Goal: Transaction & Acquisition: Book appointment/travel/reservation

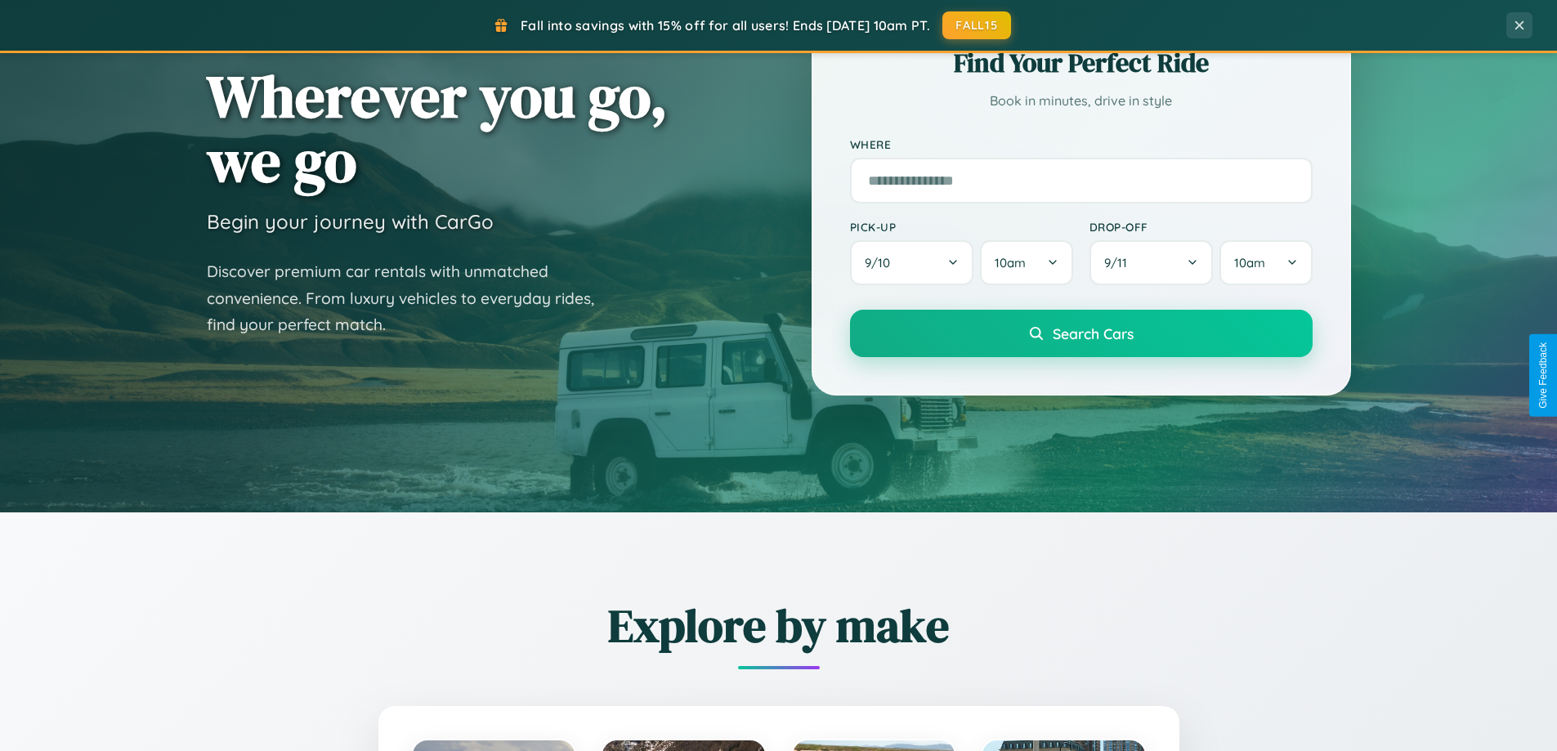
scroll to position [705, 0]
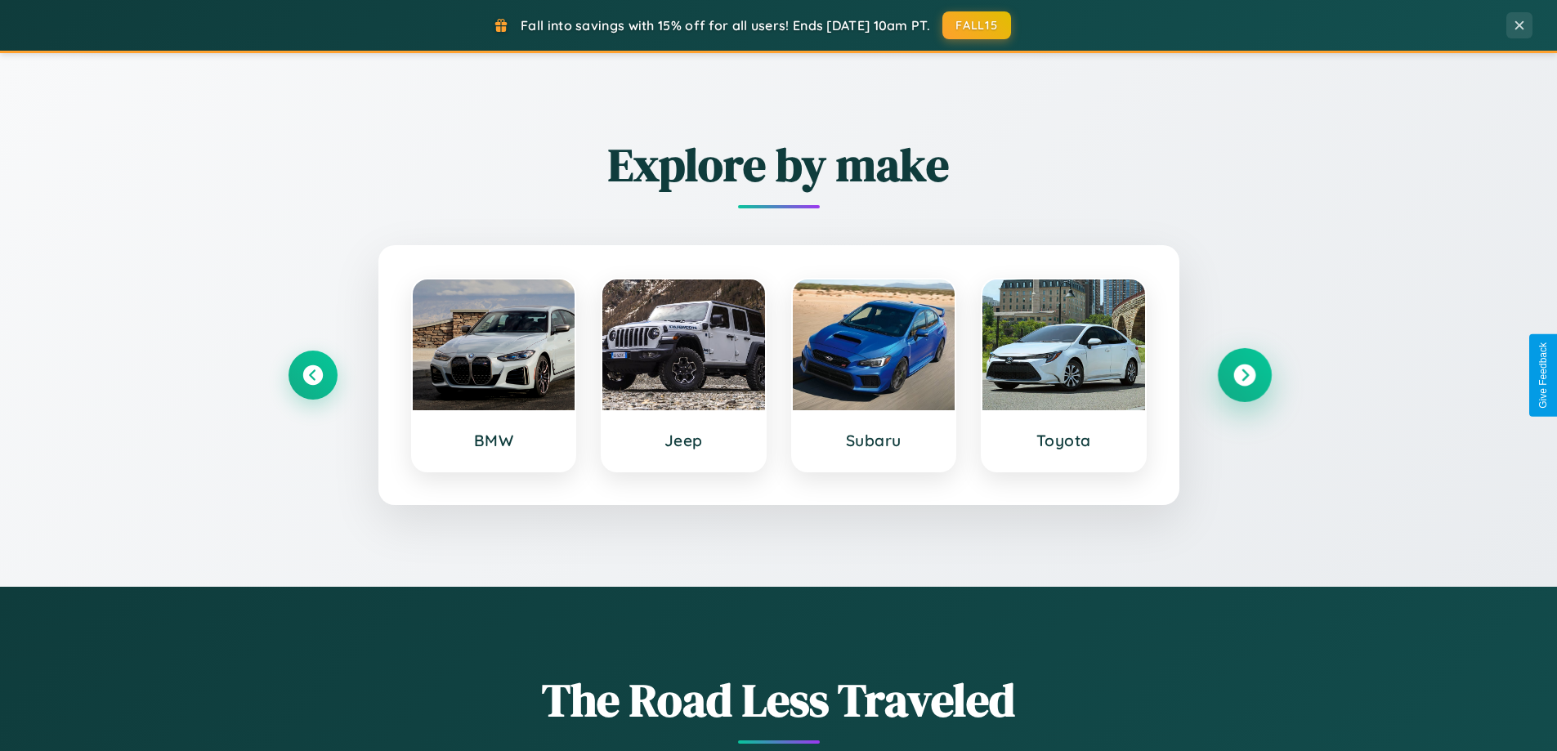
click at [1244, 375] on icon at bounding box center [1244, 376] width 22 height 22
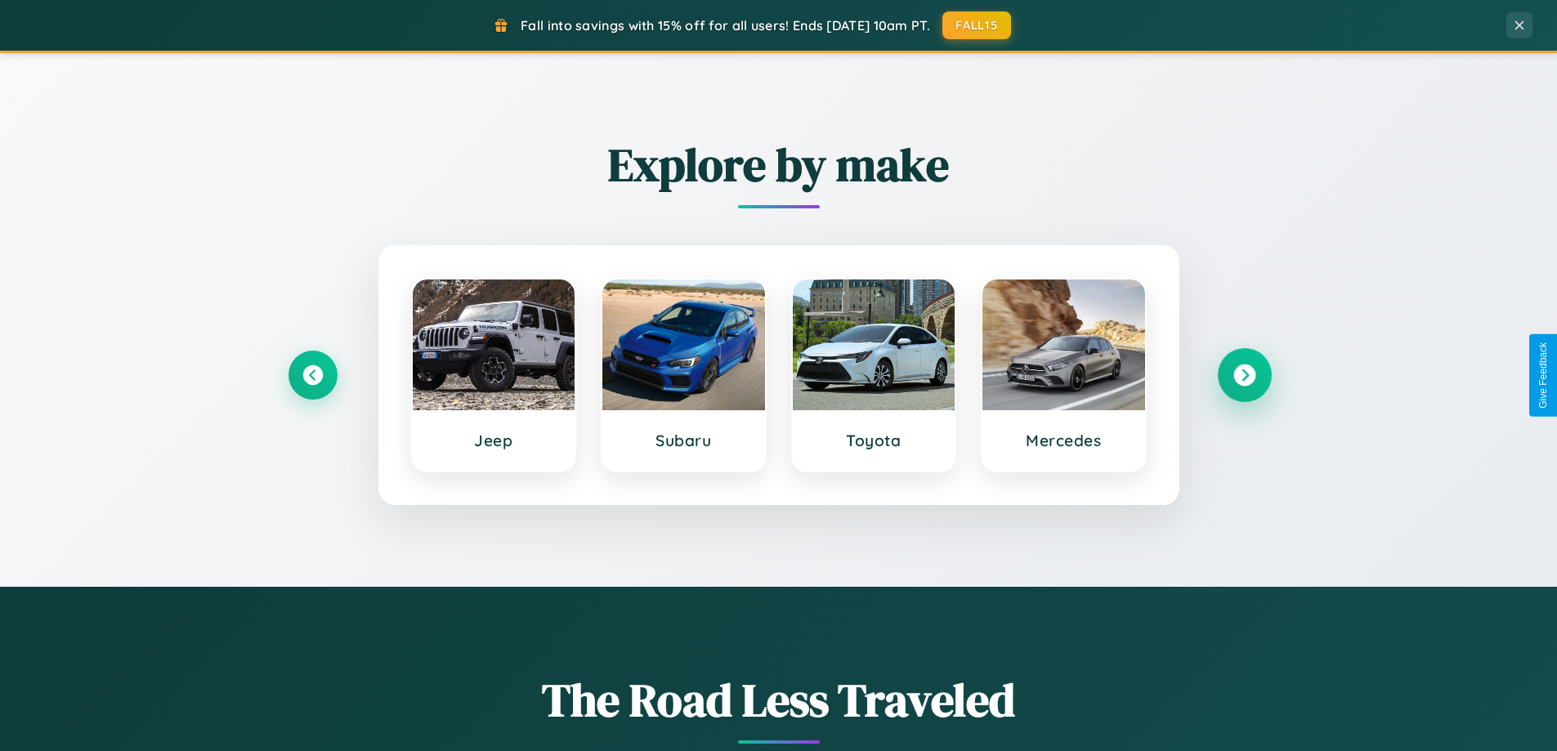
click at [1244, 375] on icon at bounding box center [1244, 376] width 22 height 22
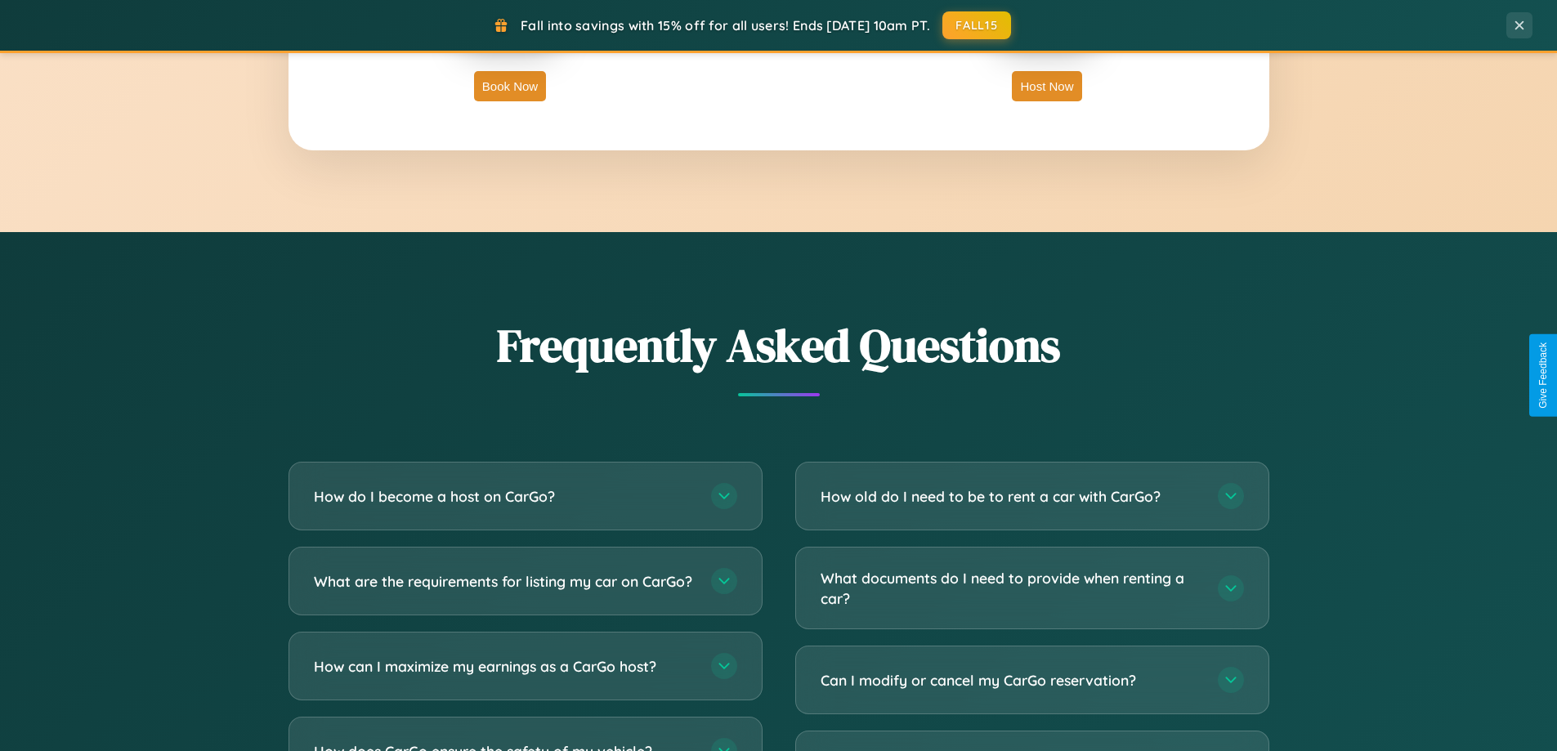
scroll to position [3145, 0]
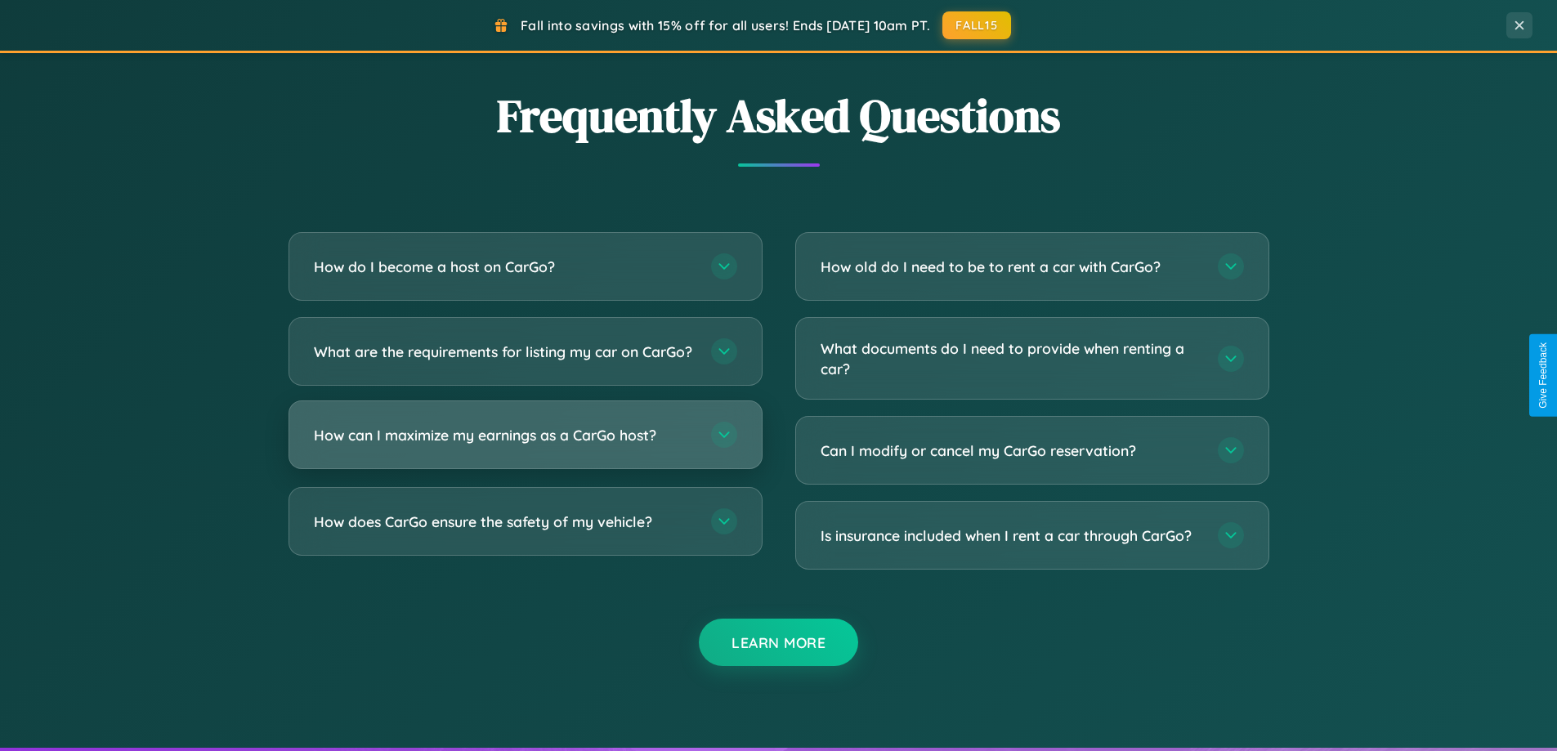
click at [525, 445] on h3 "How can I maximize my earnings as a CarGo host?" at bounding box center [504, 435] width 381 height 20
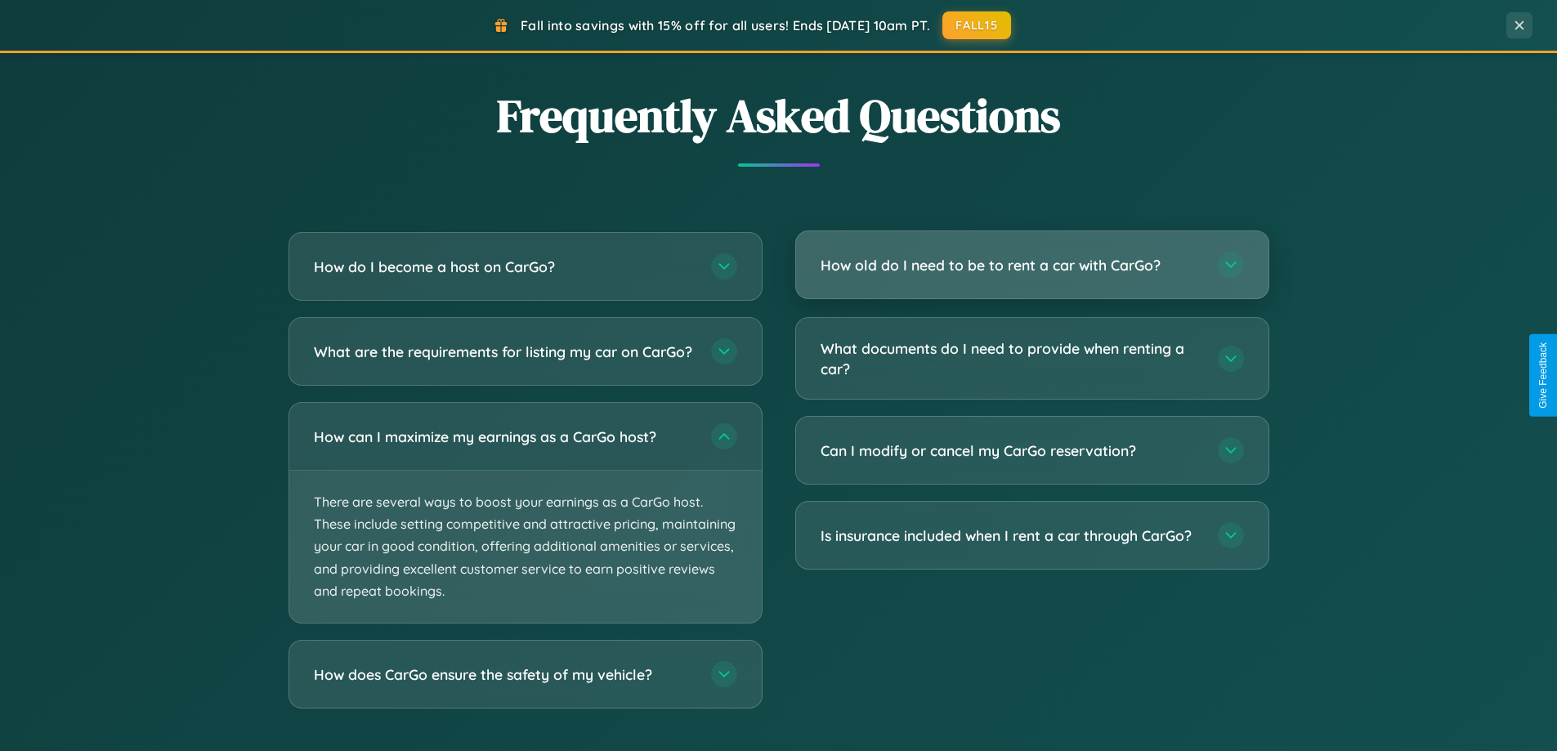
click at [1032, 266] on h3 "How old do I need to be to rent a car with CarGo?" at bounding box center [1011, 265] width 381 height 20
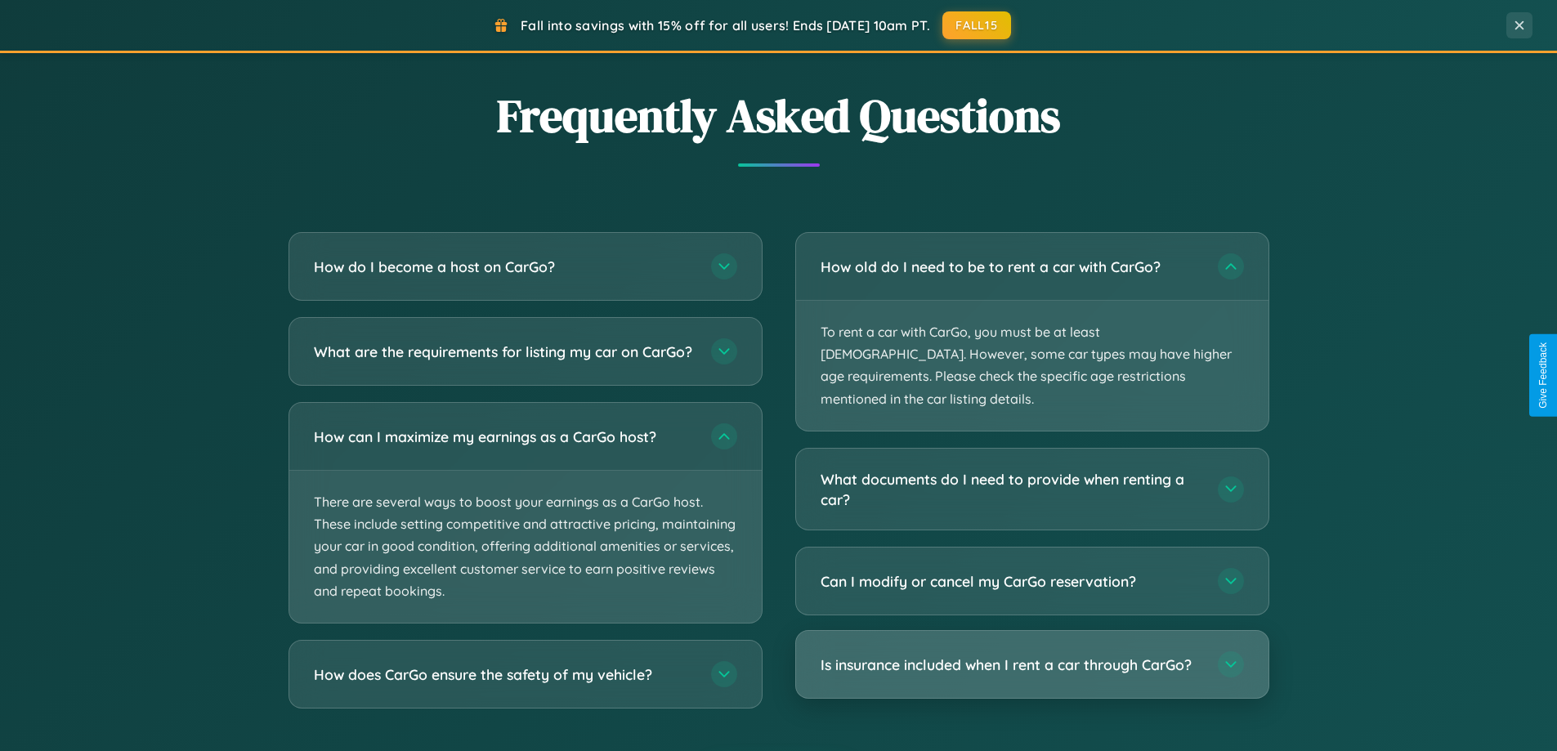
click at [1032, 655] on h3 "Is insurance included when I rent a car through CarGo?" at bounding box center [1011, 665] width 381 height 20
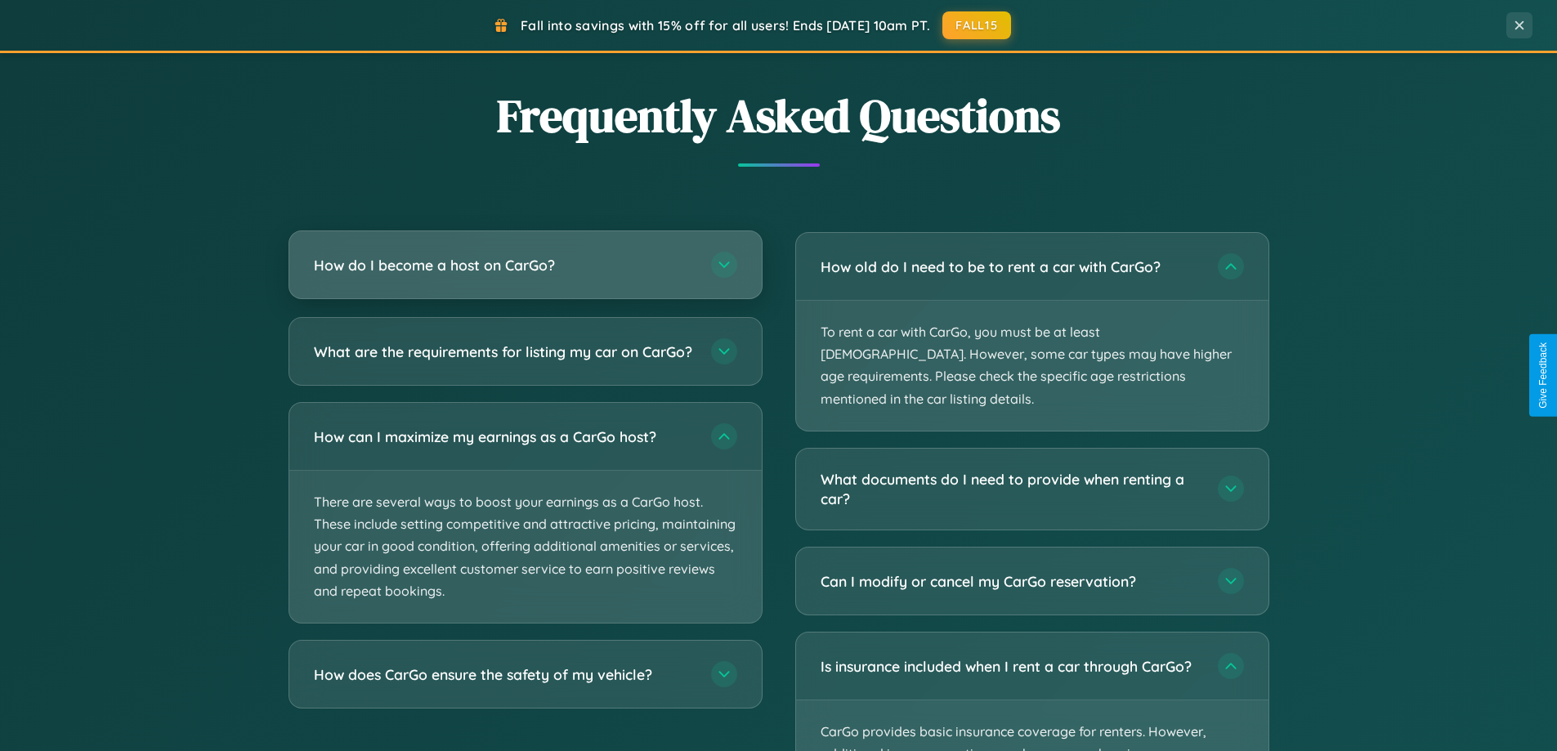
click at [525, 265] on h3 "How do I become a host on CarGo?" at bounding box center [504, 265] width 381 height 20
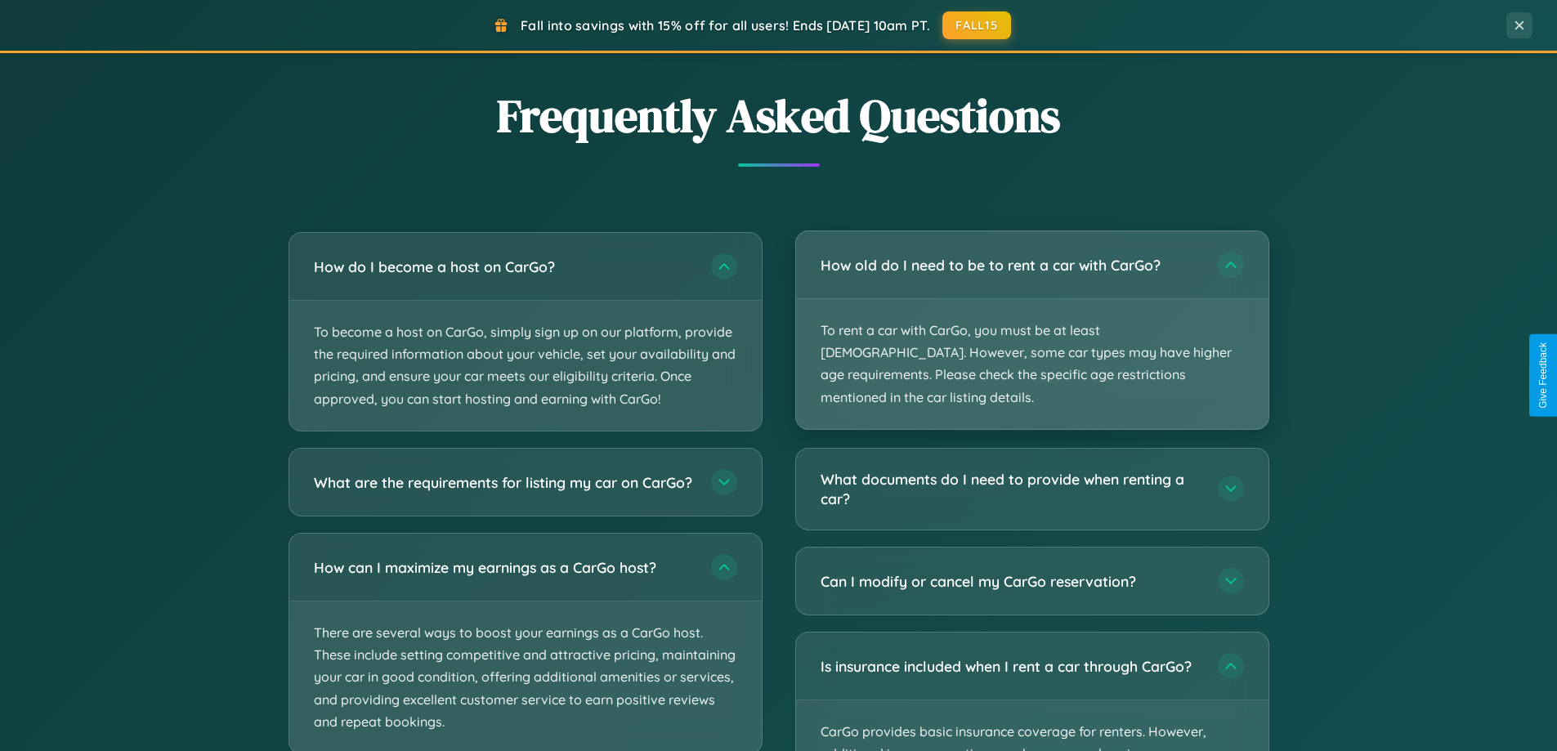
click at [1032, 319] on p "To rent a car with CarGo, you must be at least [DEMOGRAPHIC_DATA]. However, som…" at bounding box center [1032, 364] width 472 height 130
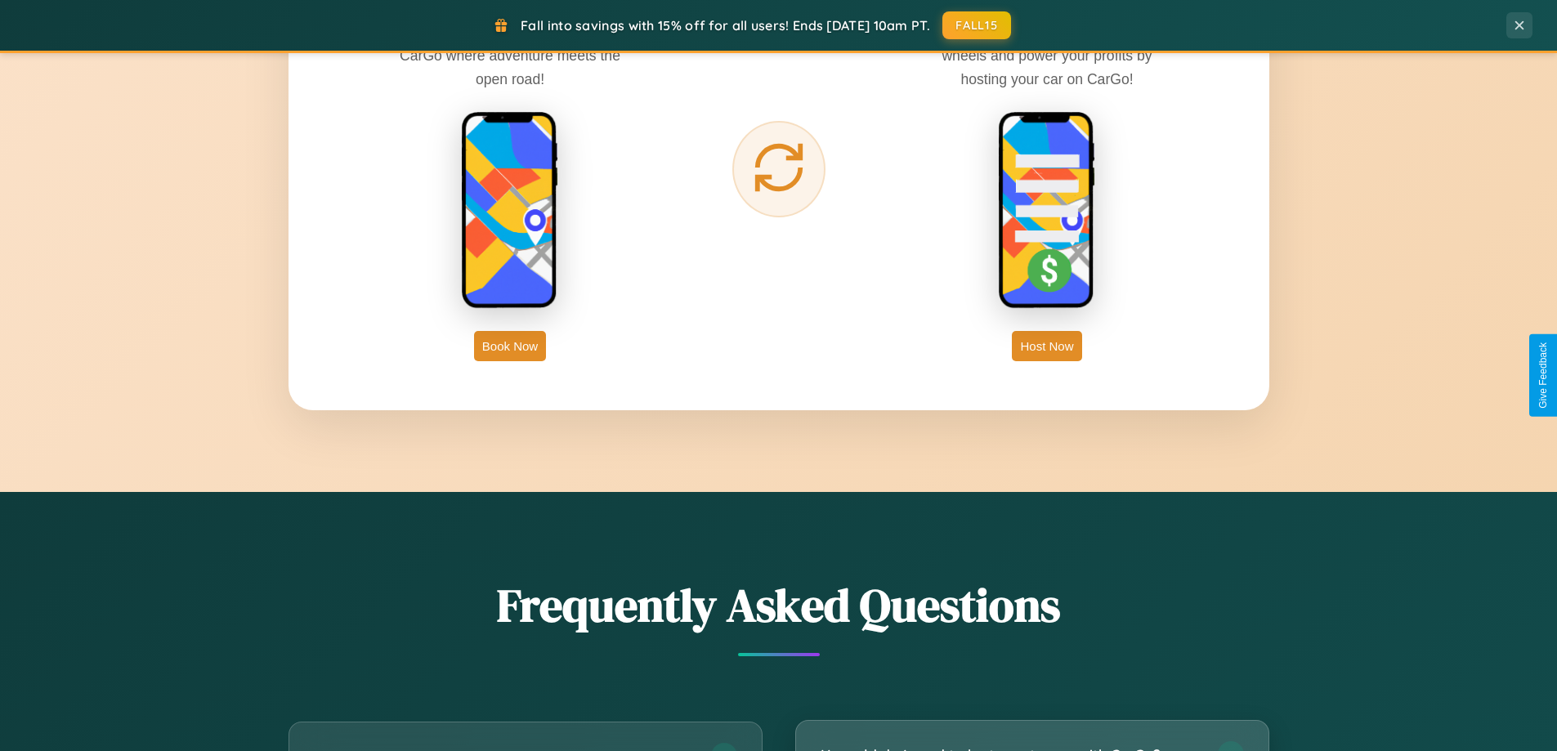
scroll to position [2626, 0]
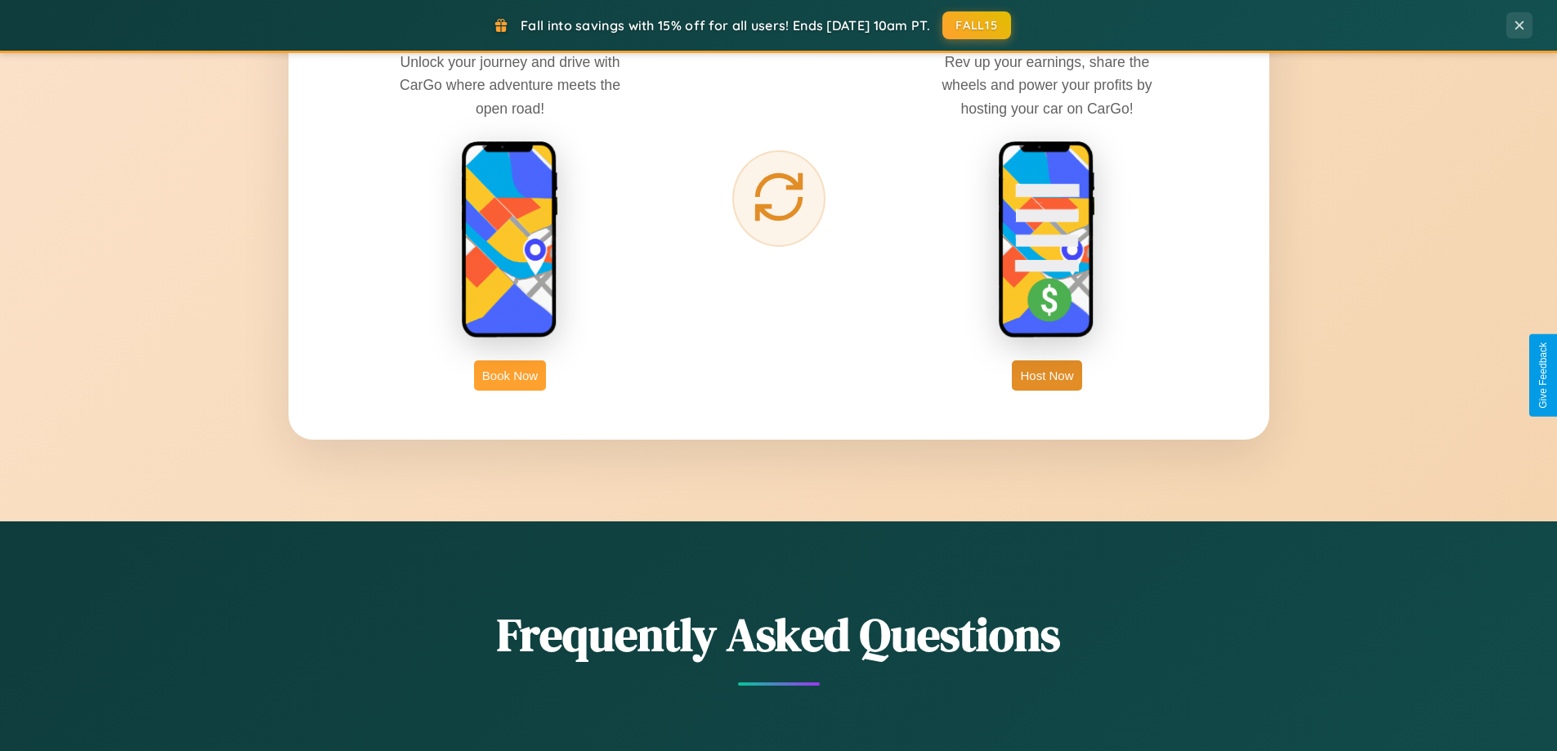
click at [510, 375] on button "Book Now" at bounding box center [510, 375] width 72 height 30
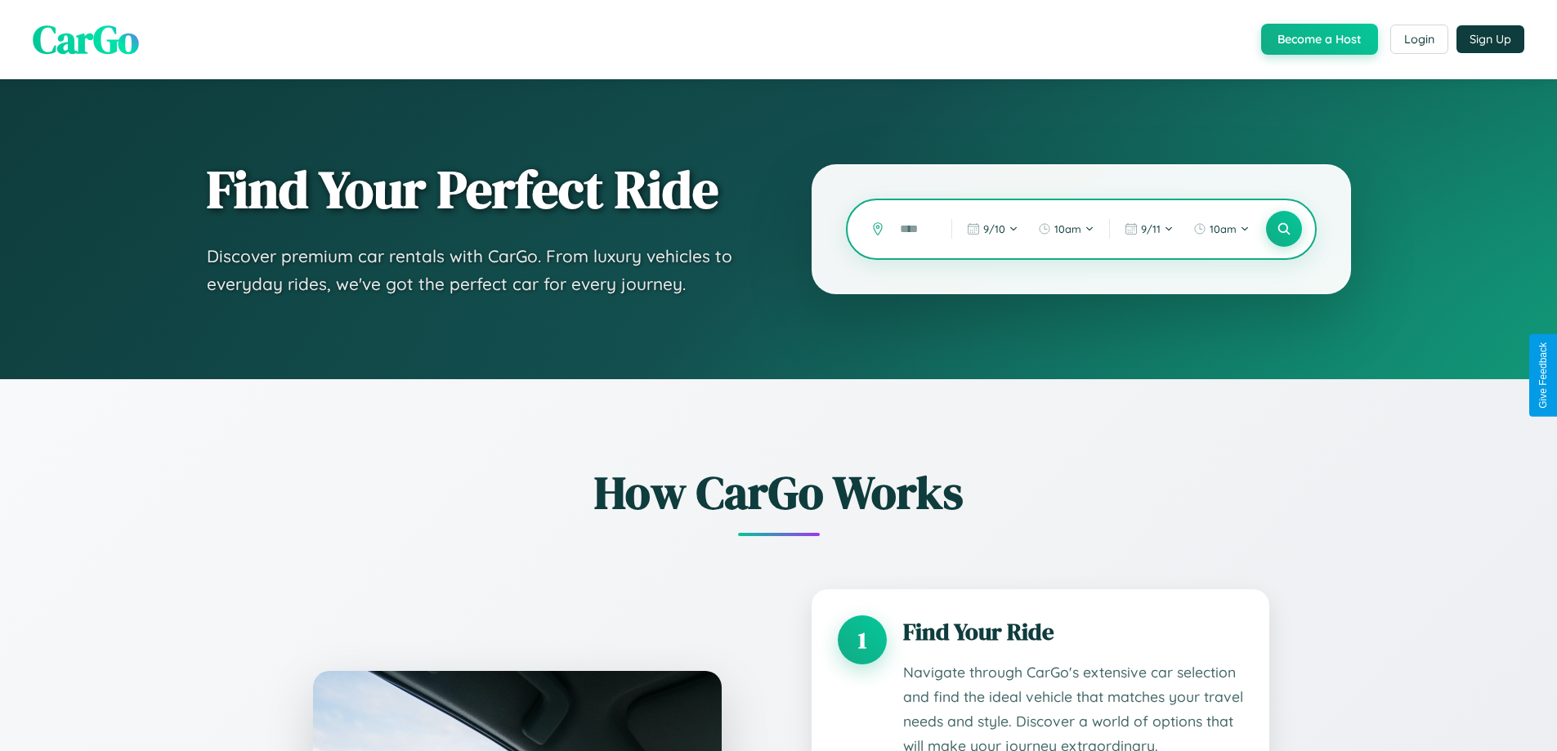
click at [914, 229] on input "text" at bounding box center [913, 229] width 43 height 29
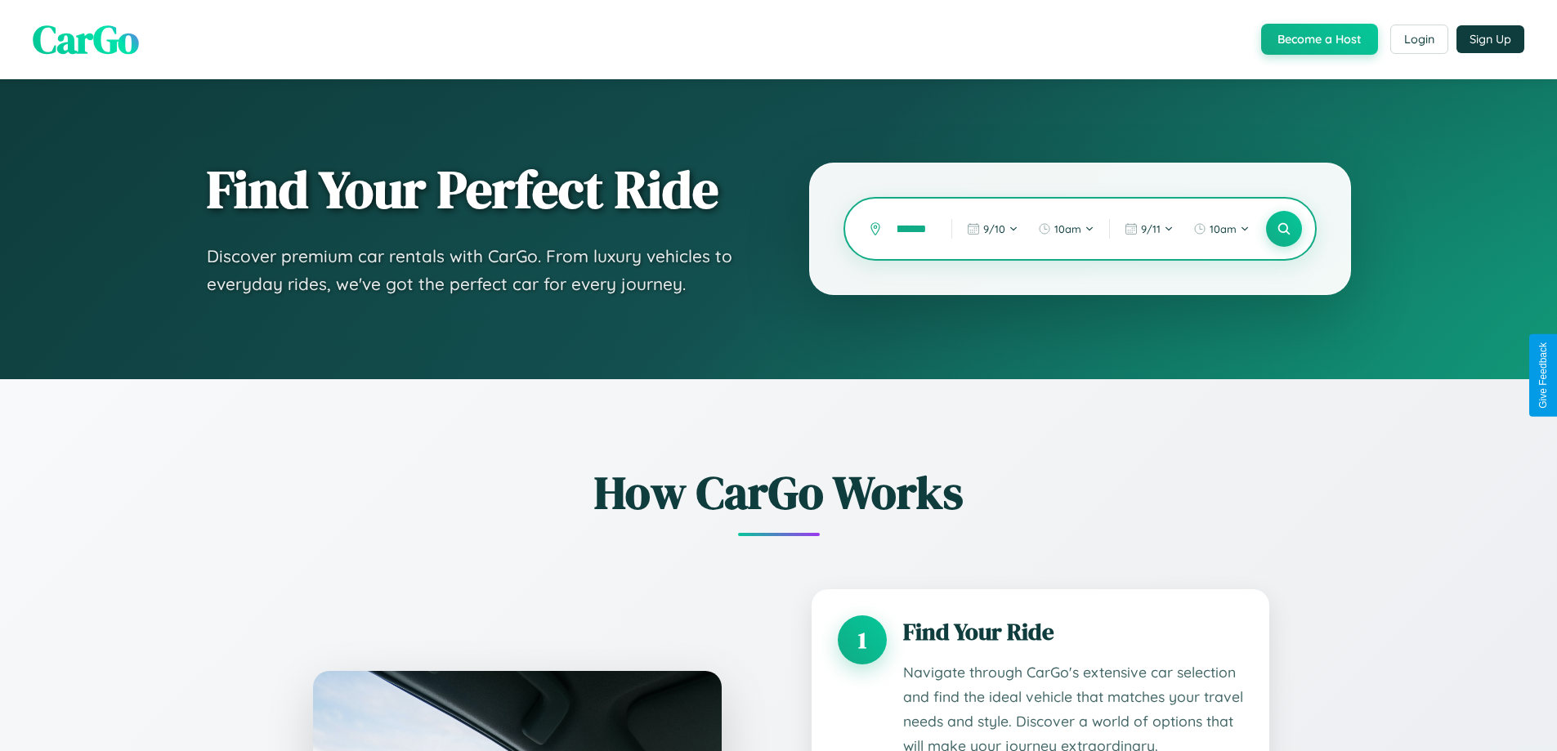
scroll to position [0, 29]
type input "*********"
click at [1283, 229] on icon at bounding box center [1284, 230] width 16 height 16
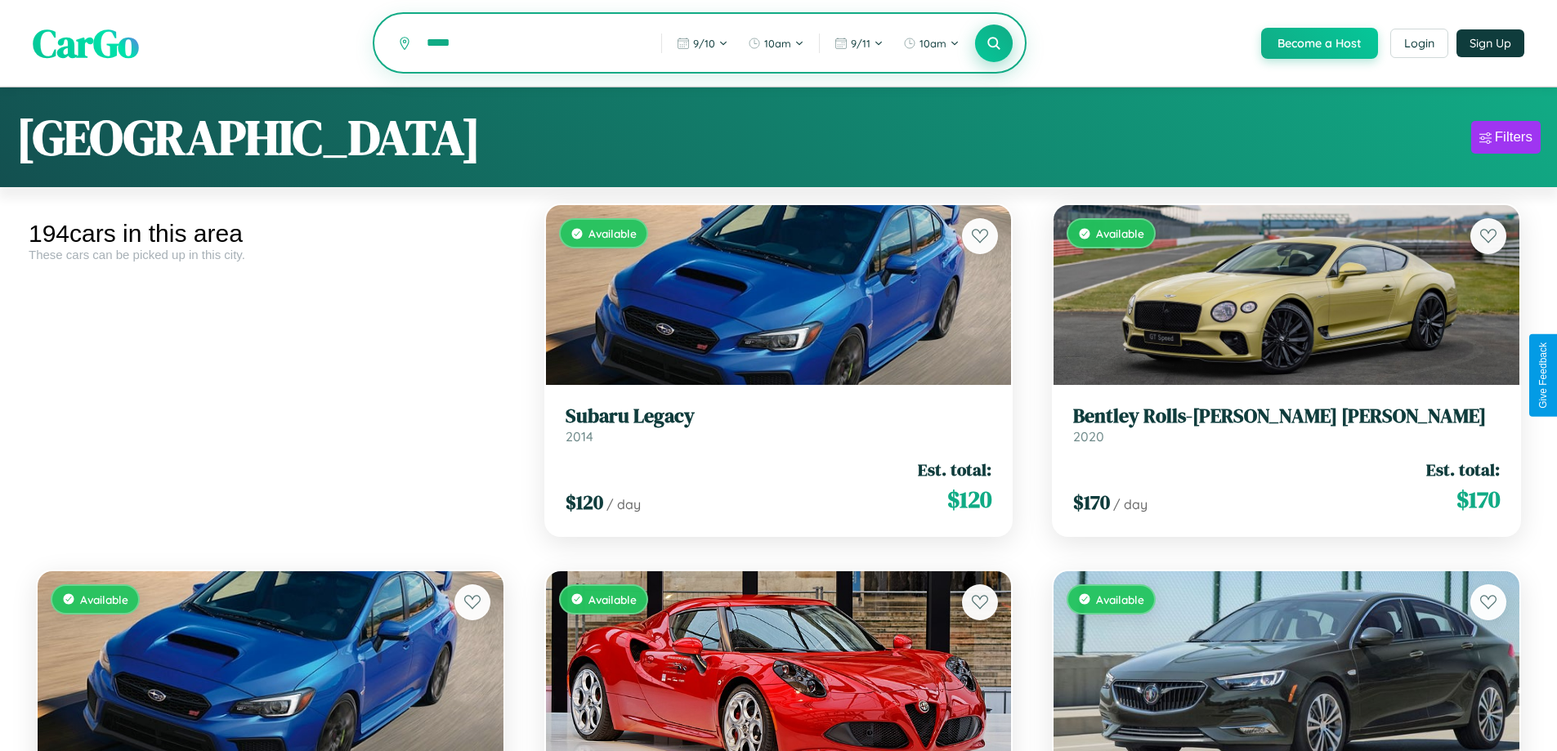
type input "*****"
click at [993, 44] on icon at bounding box center [995, 43] width 16 height 16
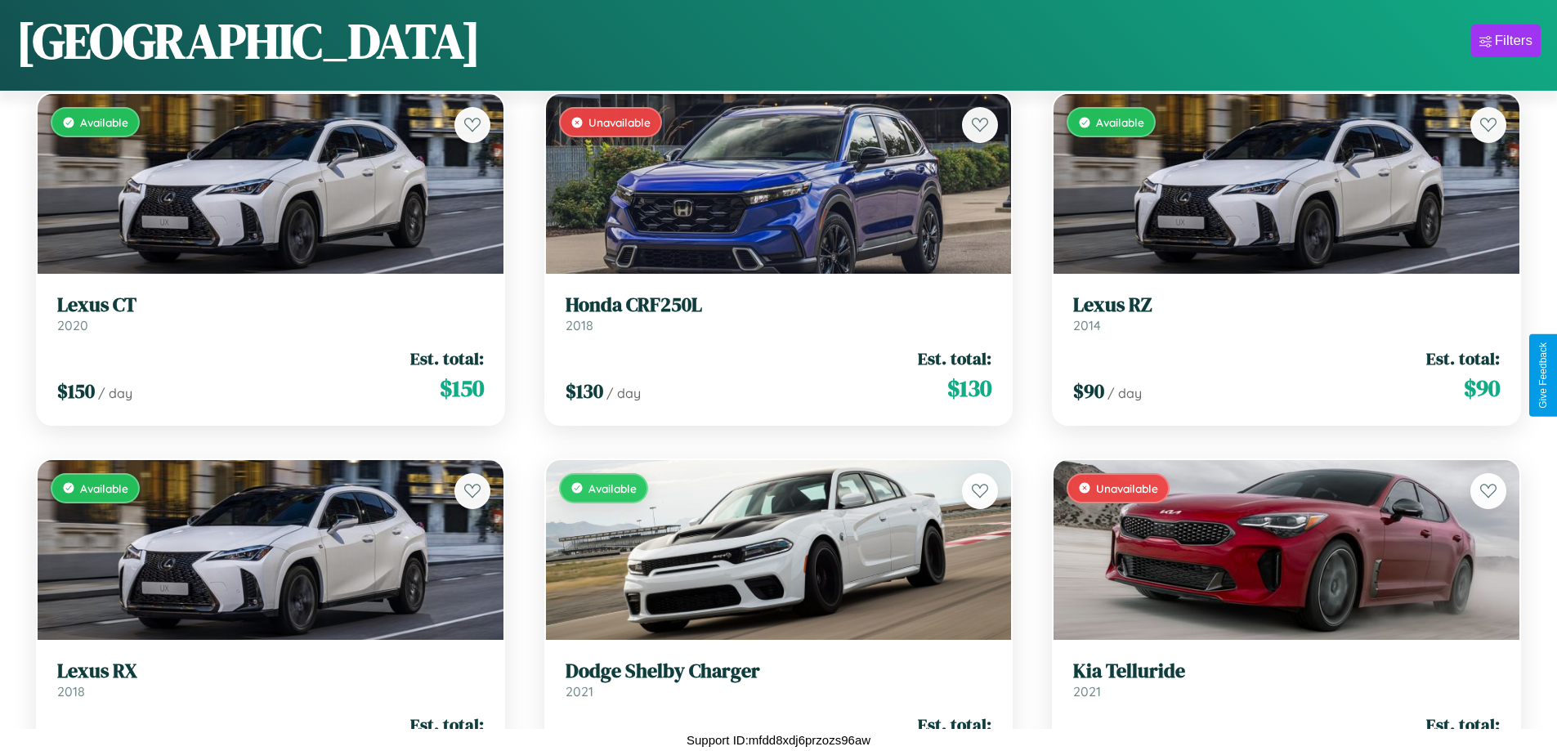
scroll to position [9747, 0]
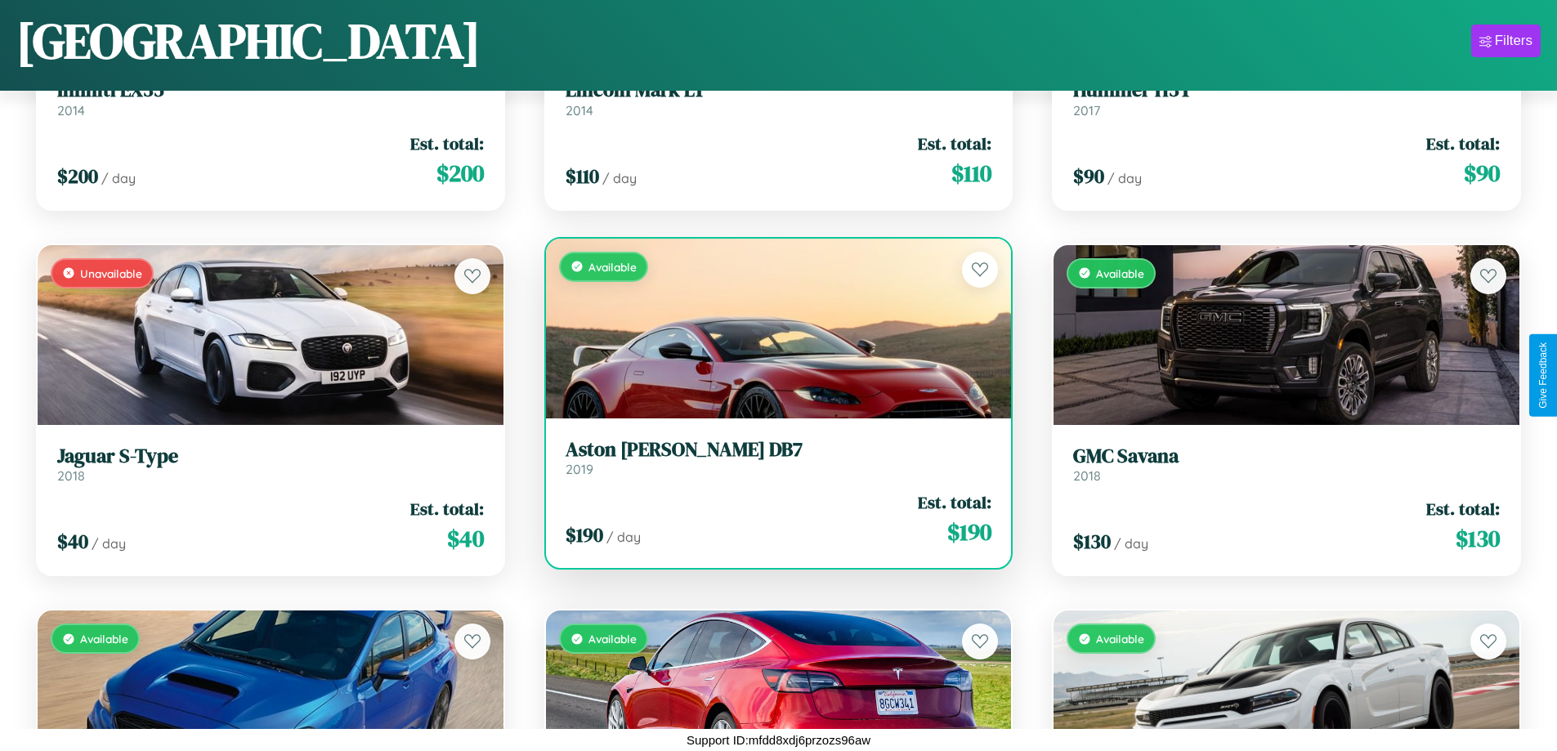
click at [772, 461] on link "Aston [PERSON_NAME] DB7 2019" at bounding box center [779, 458] width 427 height 40
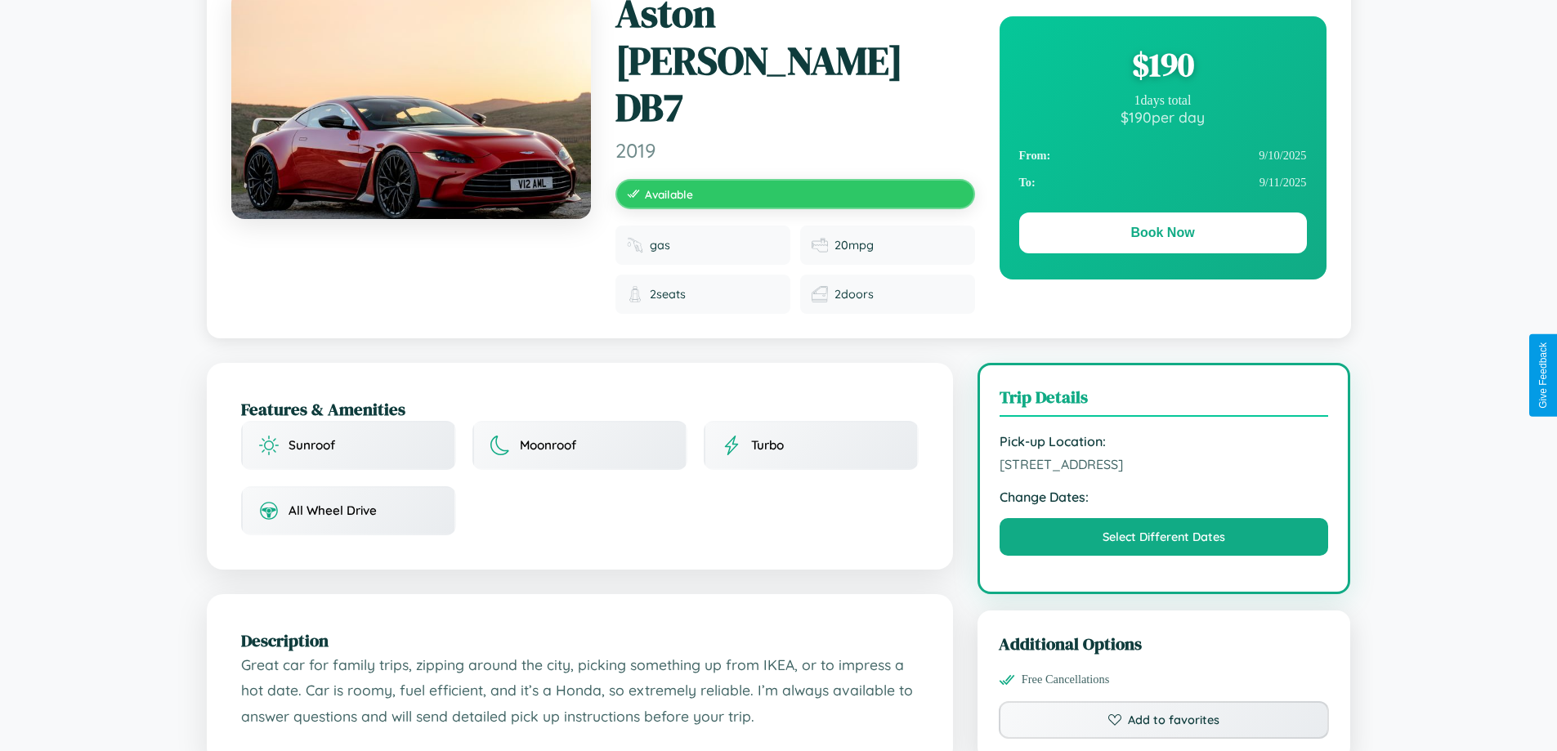
scroll to position [938, 0]
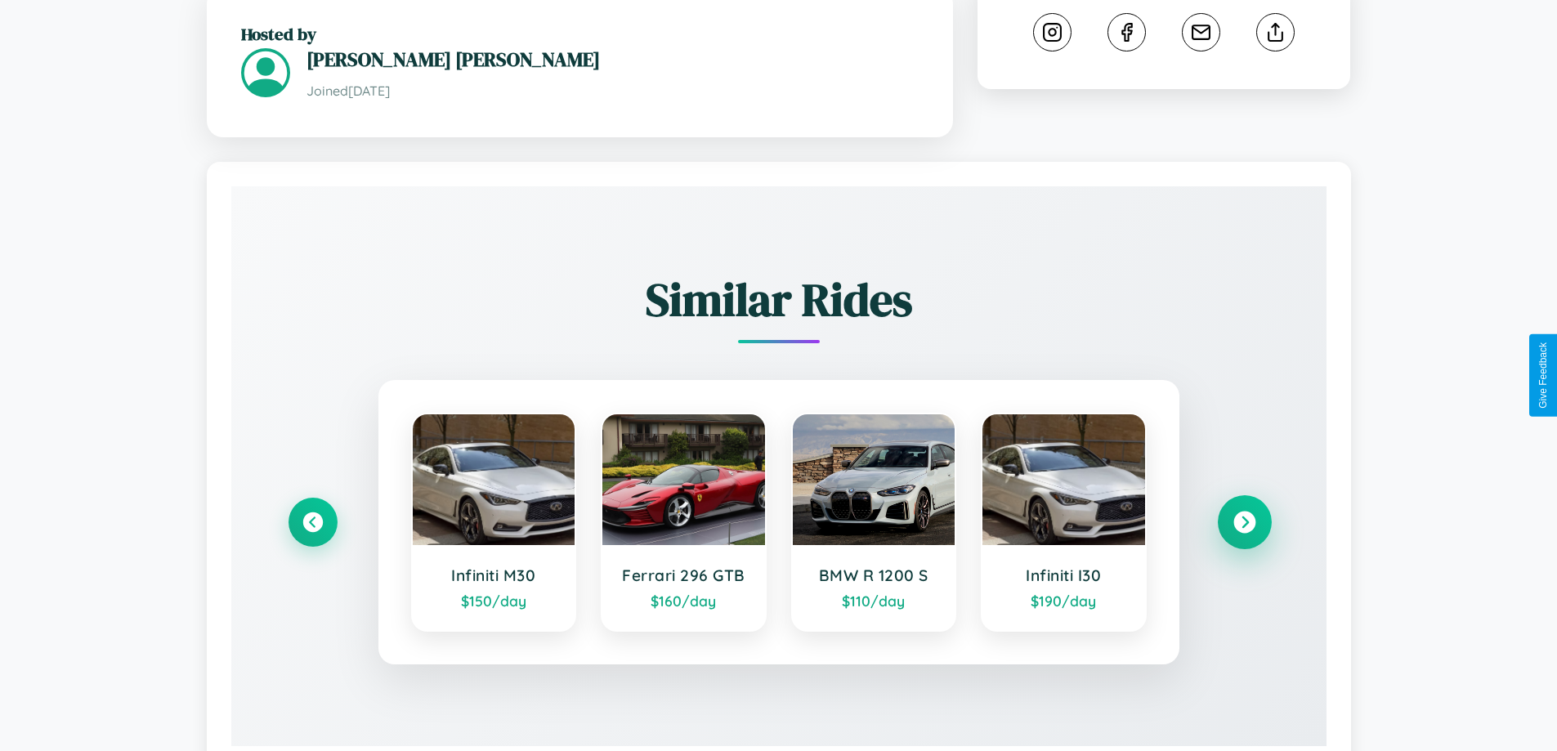
click at [1244, 511] on icon at bounding box center [1244, 522] width 22 height 22
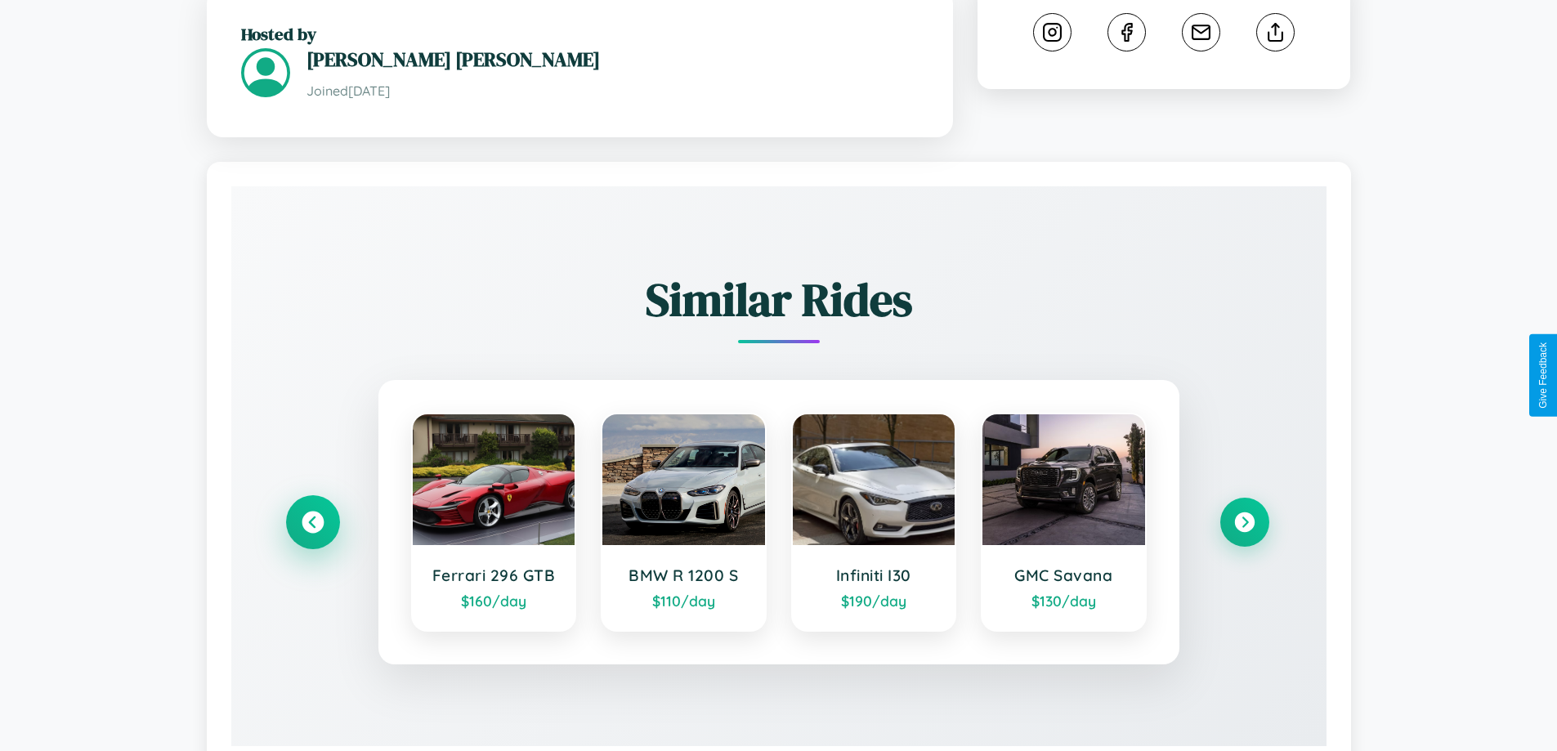
click at [312, 511] on icon at bounding box center [313, 522] width 22 height 22
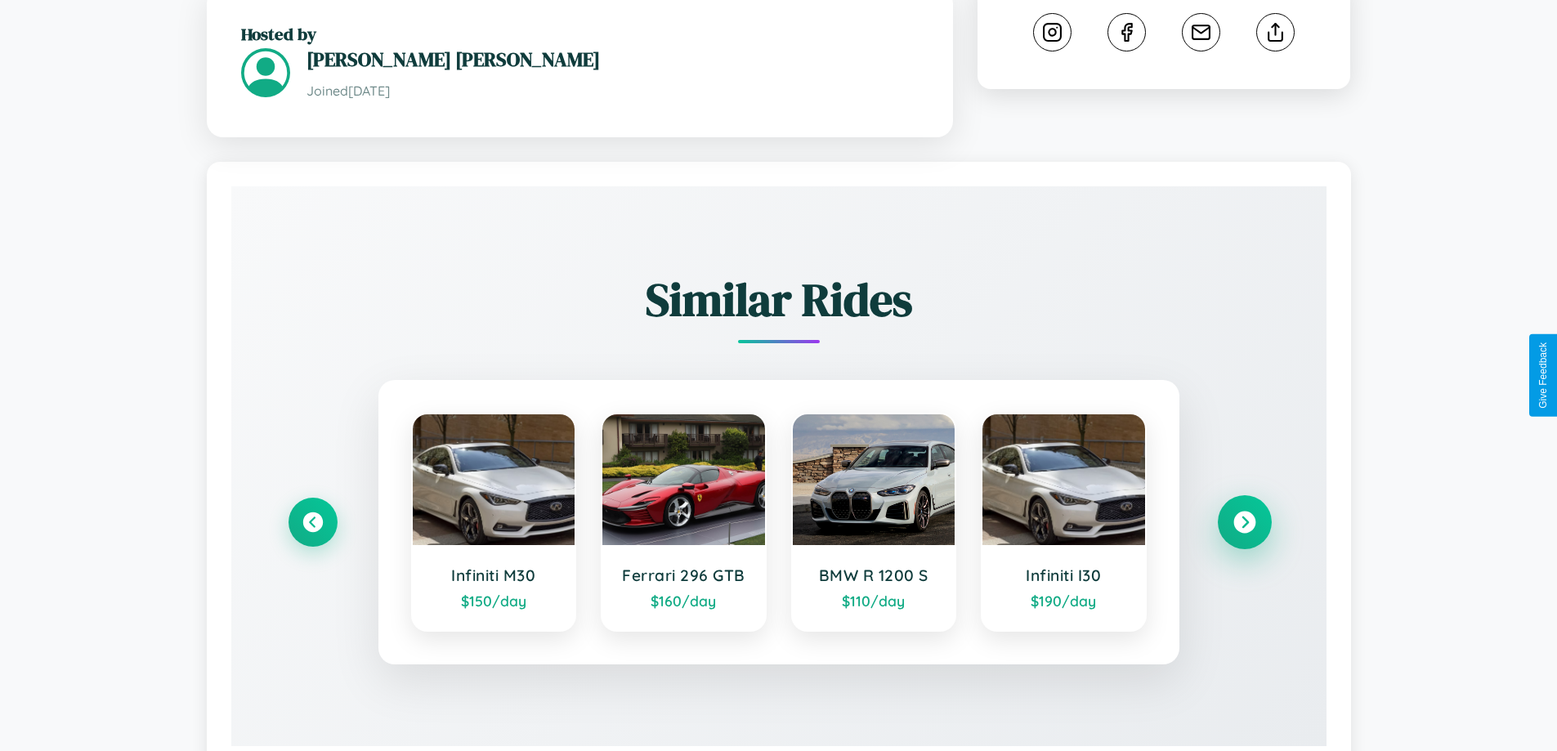
click at [1244, 511] on icon at bounding box center [1244, 522] width 22 height 22
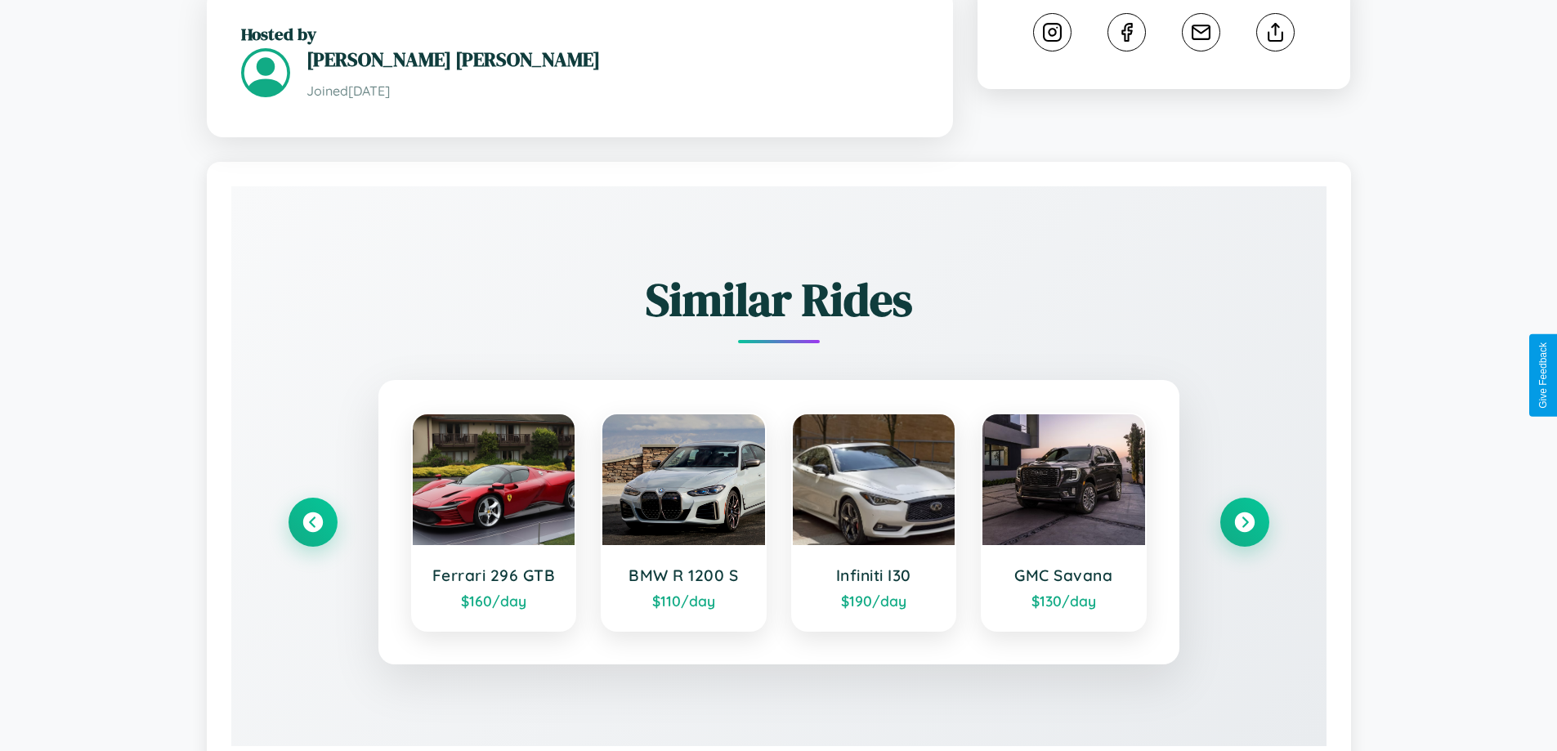
scroll to position [537, 0]
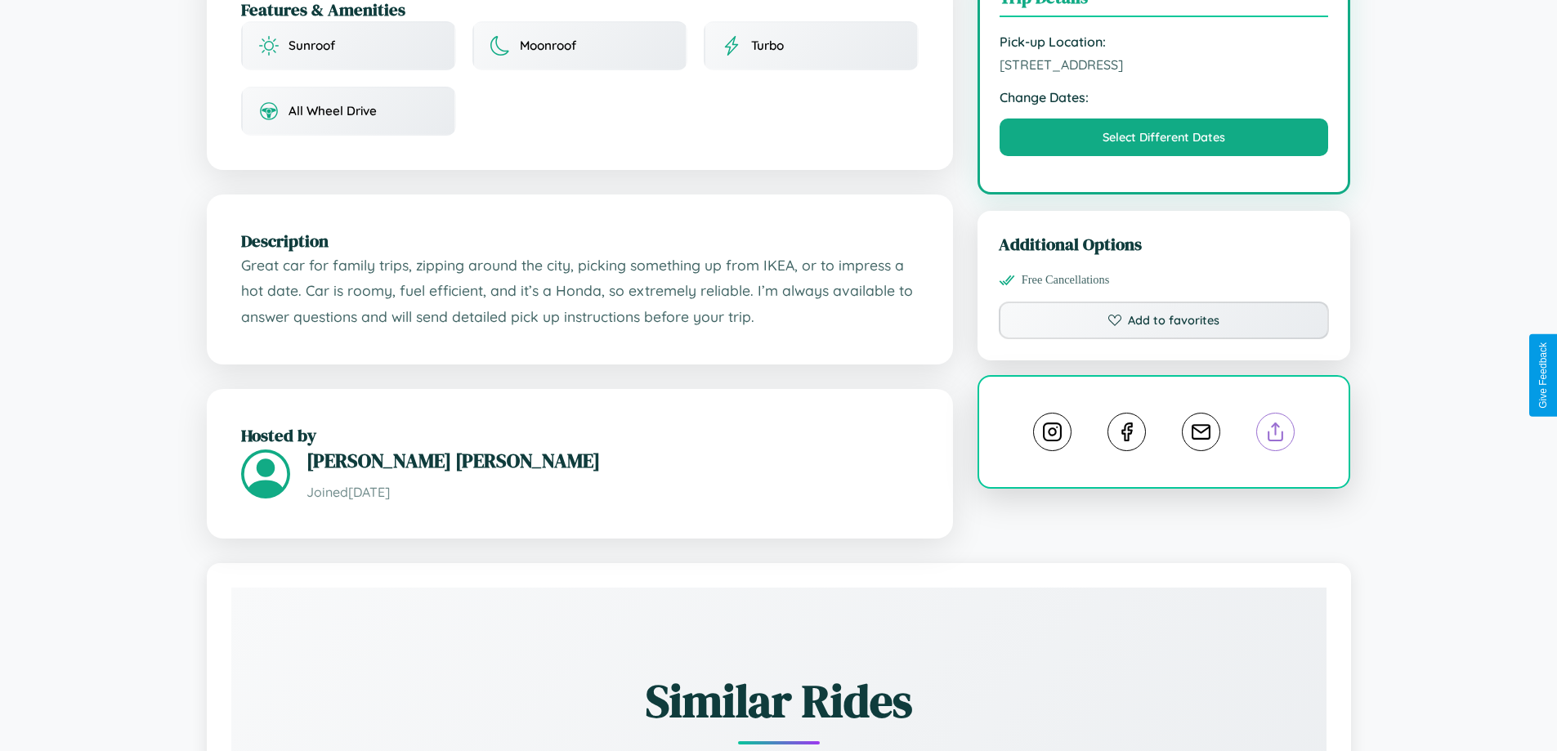
click at [1276, 423] on line at bounding box center [1276, 428] width 0 height 11
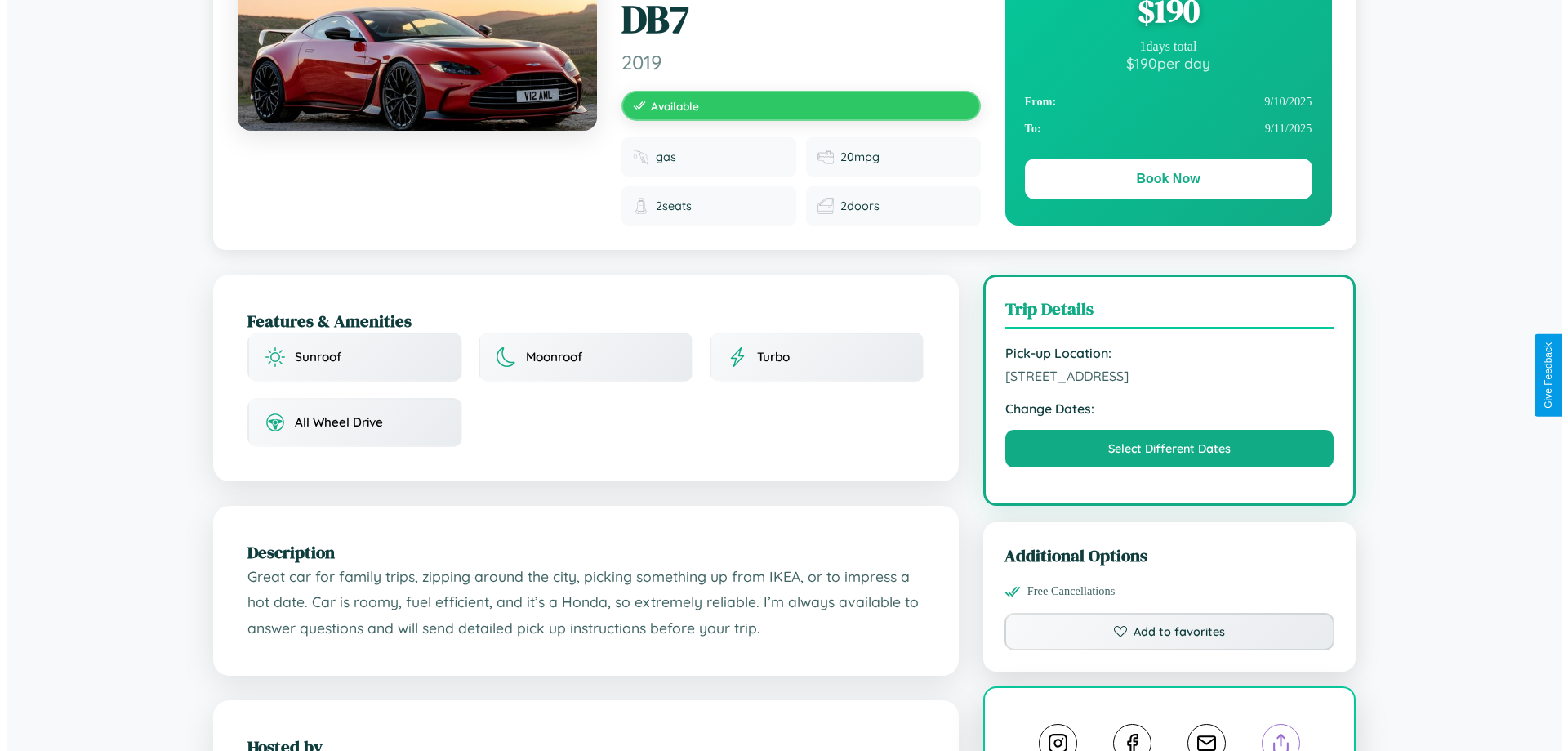
scroll to position [0, 0]
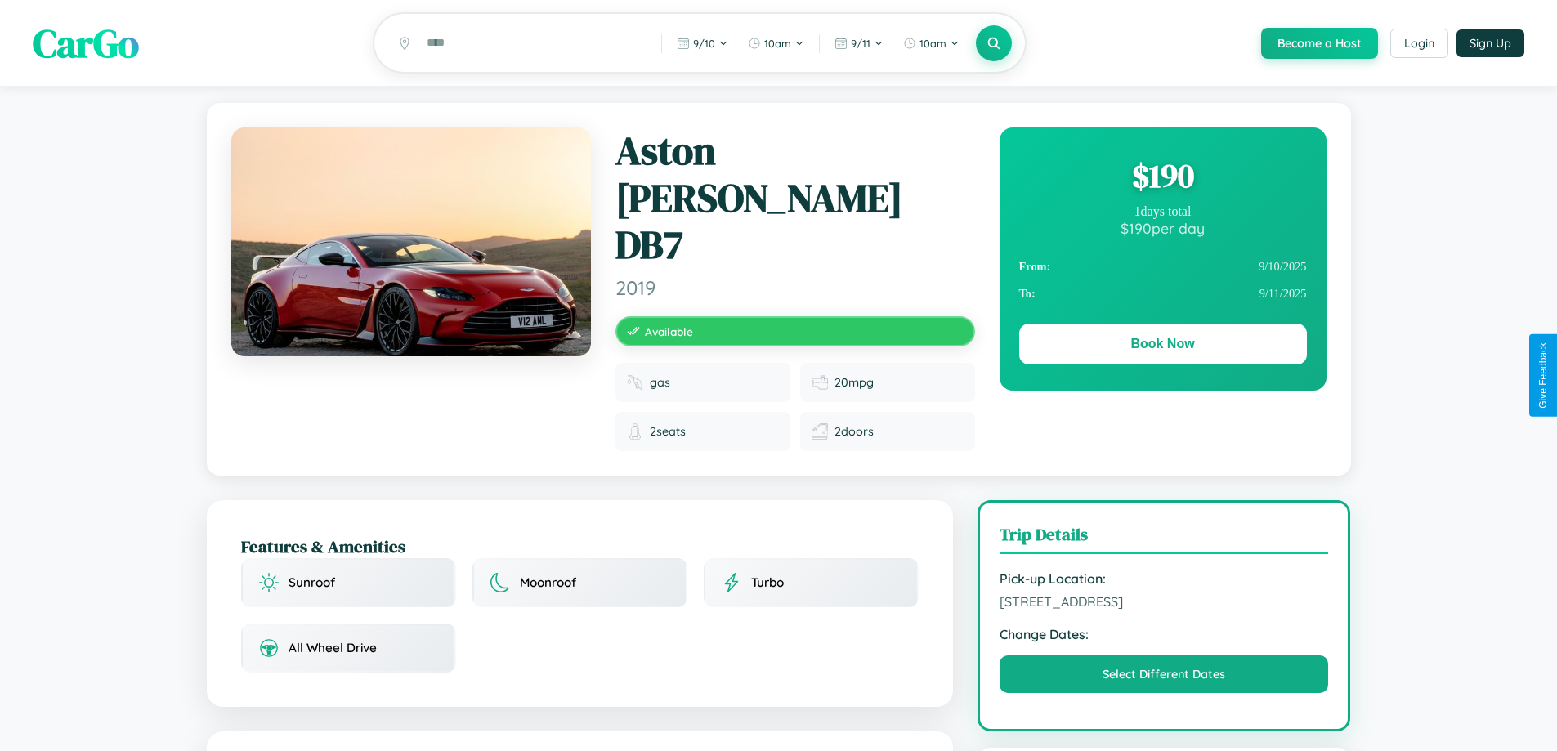
click at [1162, 178] on div "$ 190" at bounding box center [1163, 176] width 288 height 44
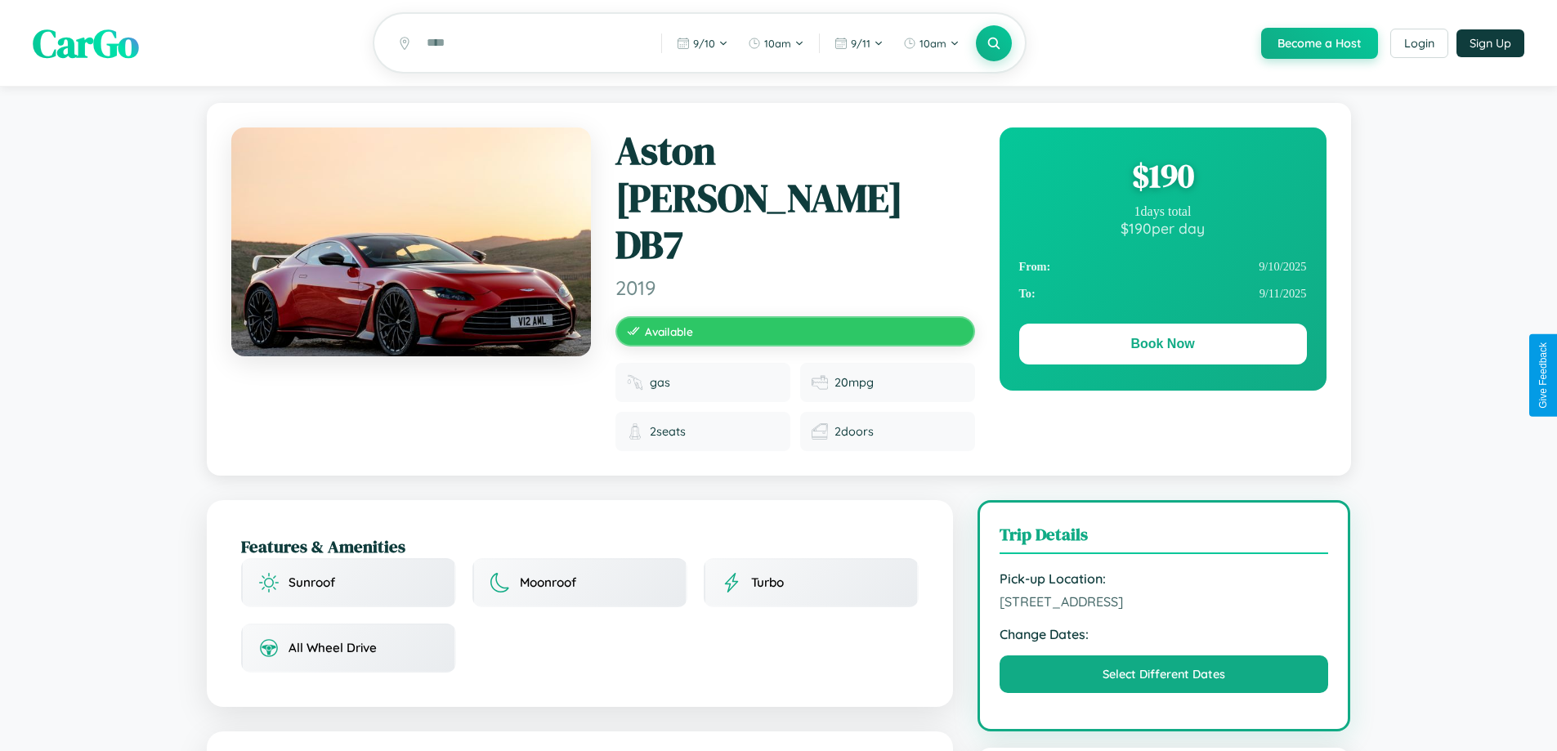
click at [1162, 178] on div "$ 190" at bounding box center [1163, 176] width 288 height 44
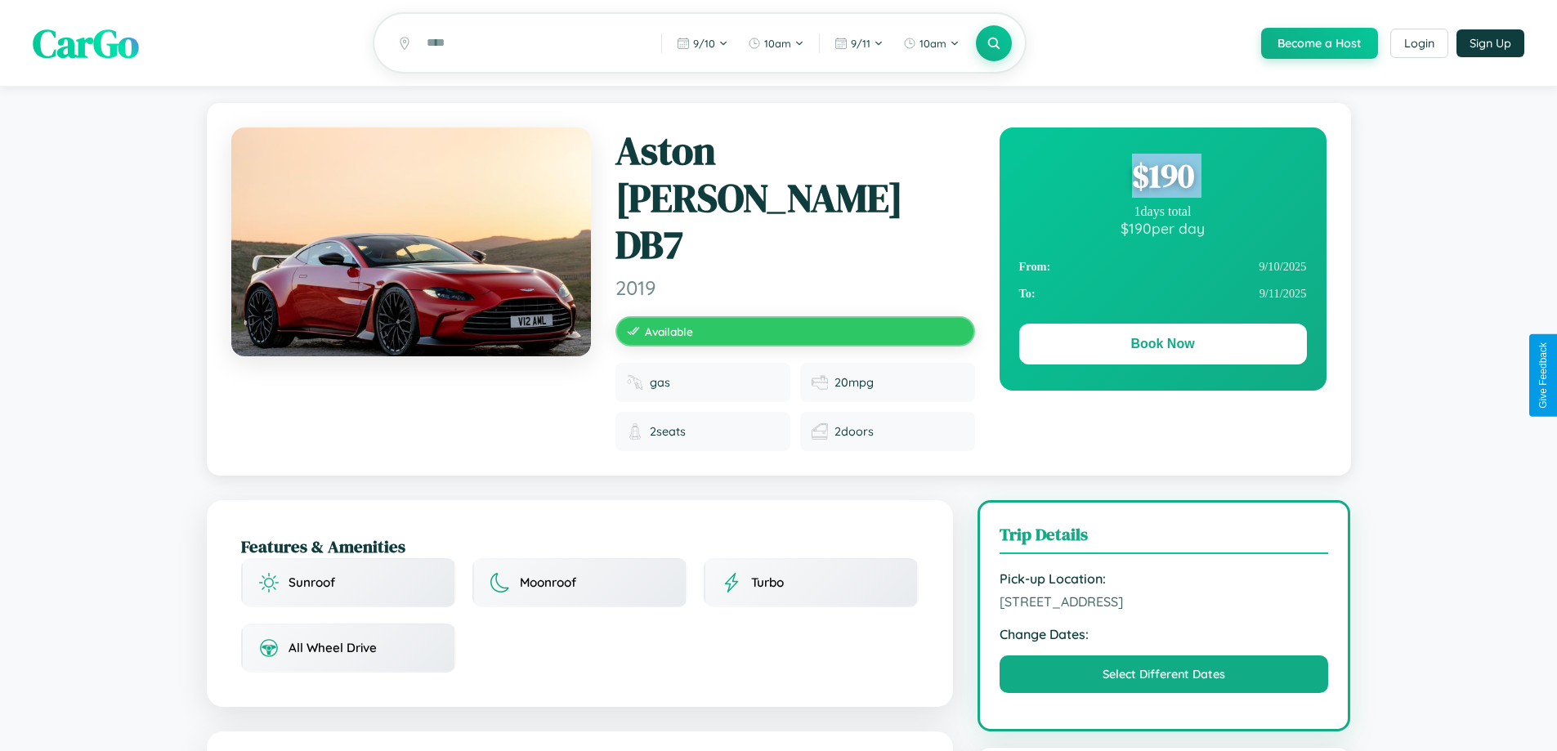
click at [1162, 178] on div "$ 190" at bounding box center [1163, 176] width 288 height 44
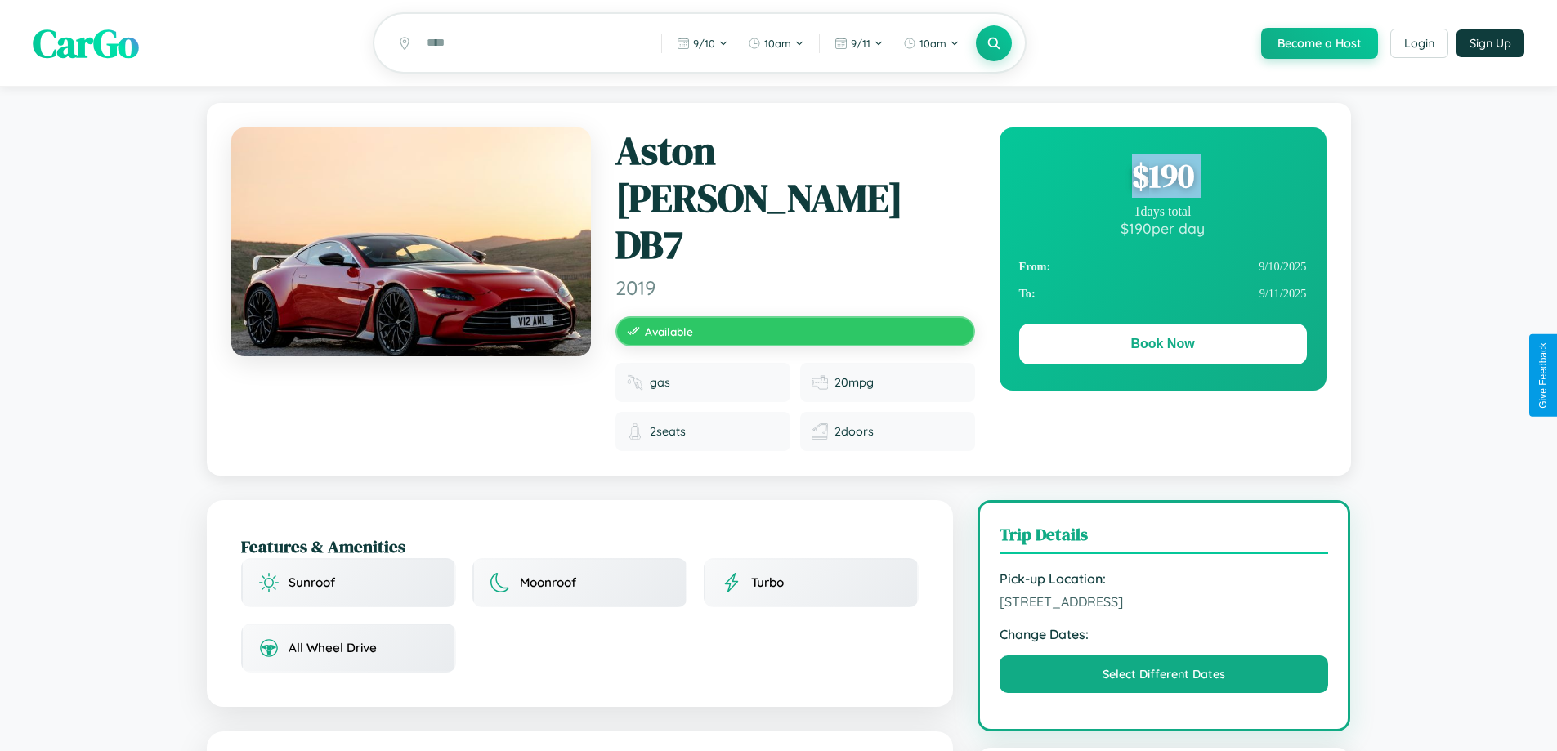
click at [1162, 178] on div "$ 190" at bounding box center [1163, 176] width 288 height 44
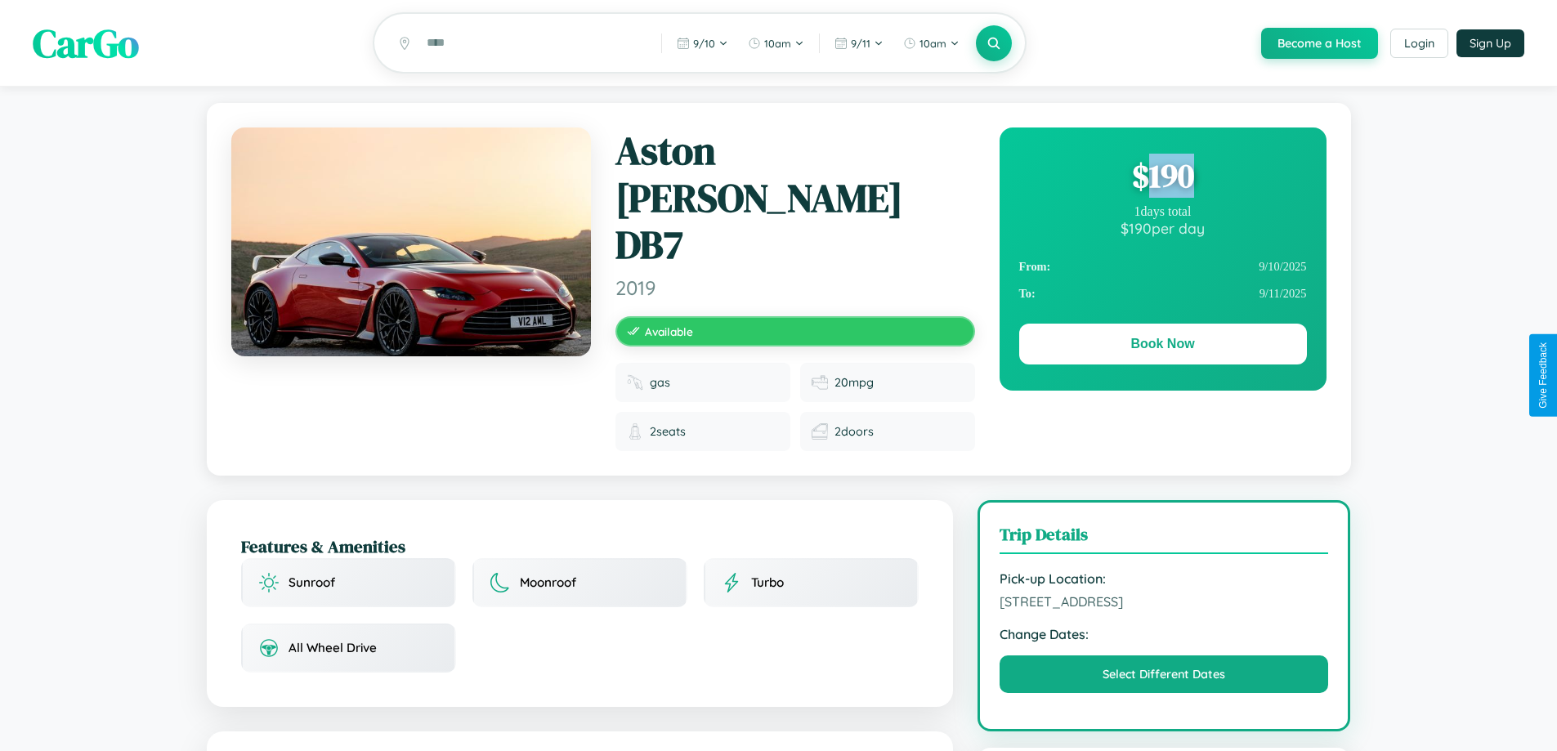
click at [1162, 178] on div "$ 190" at bounding box center [1163, 176] width 288 height 44
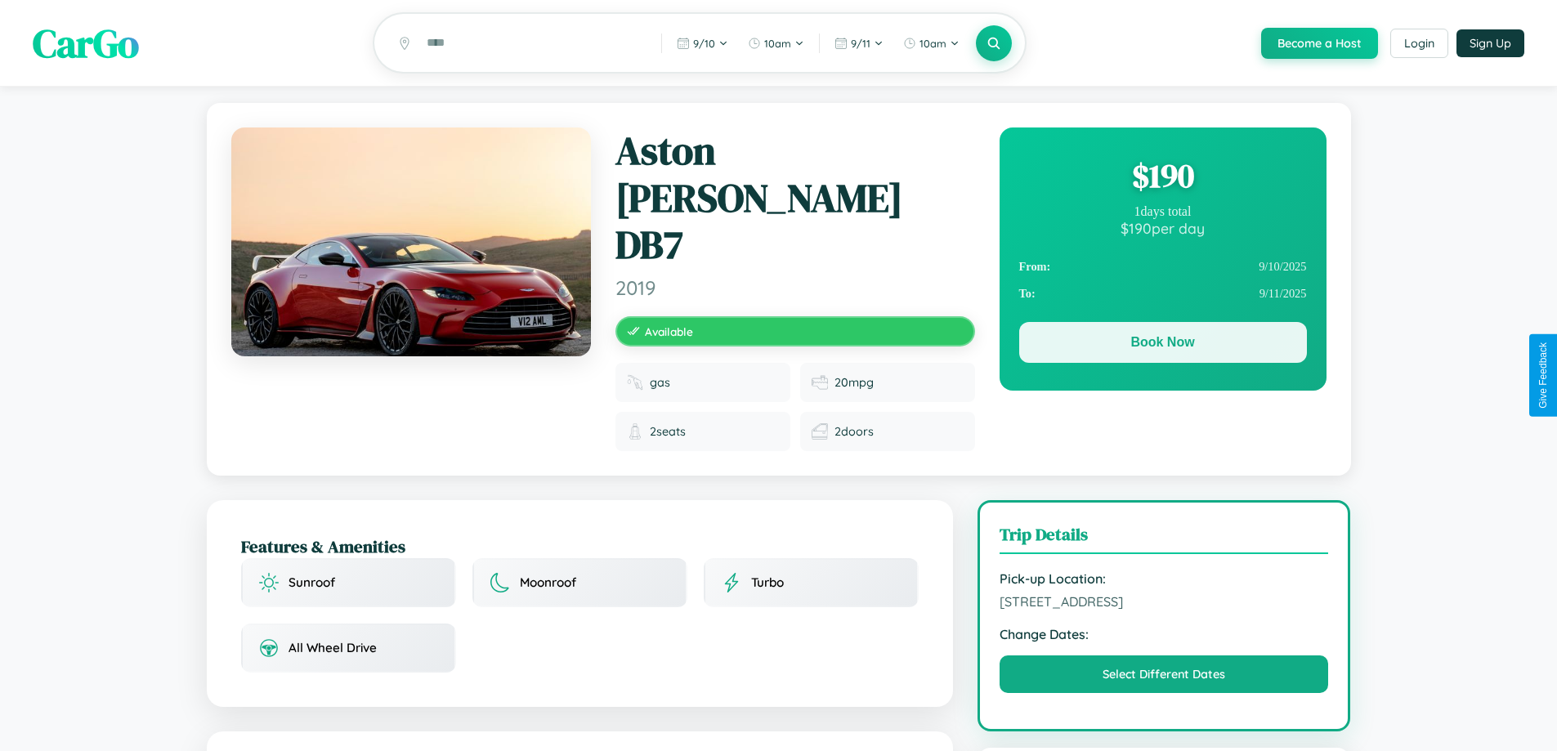
click at [1162, 345] on button "Book Now" at bounding box center [1163, 342] width 288 height 41
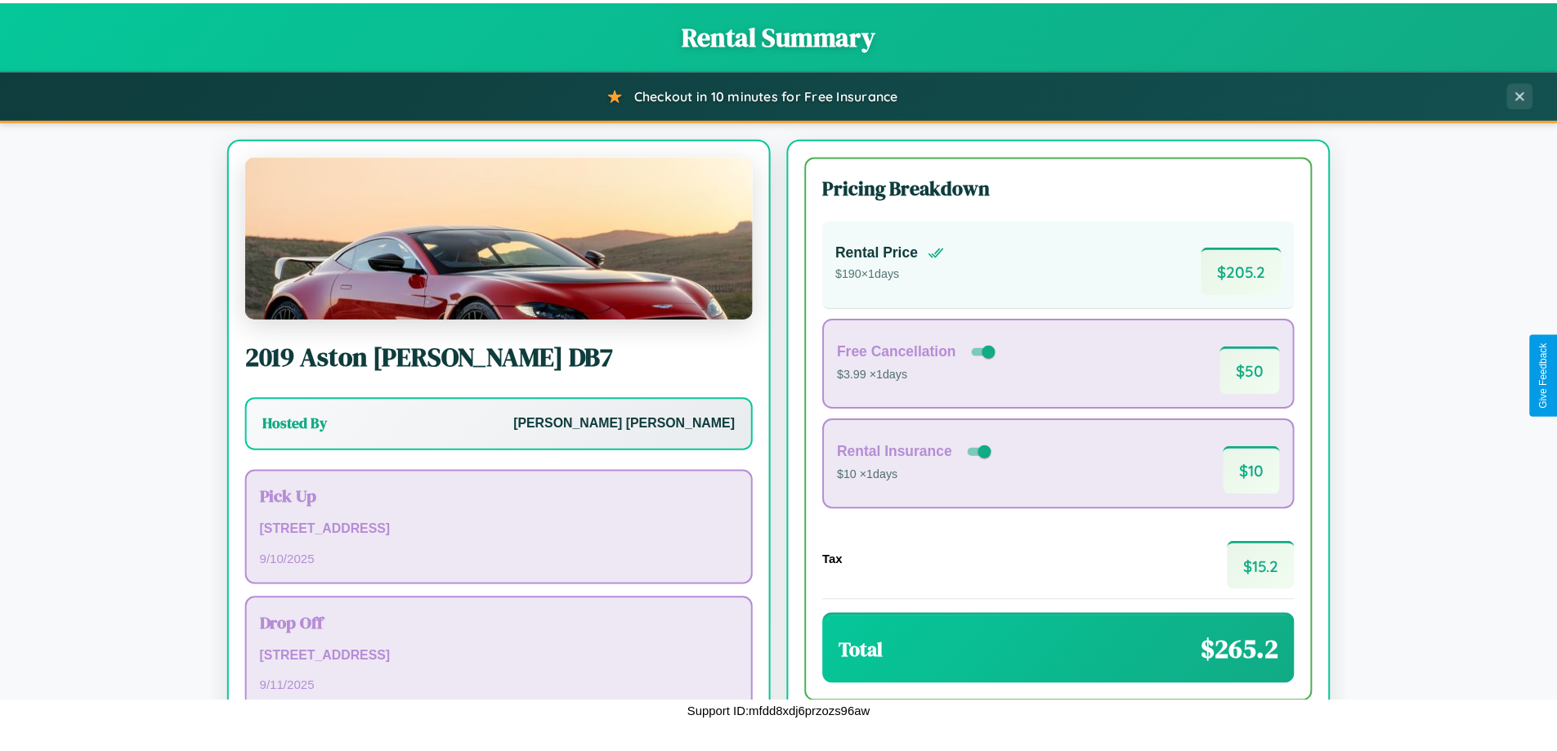
scroll to position [112, 0]
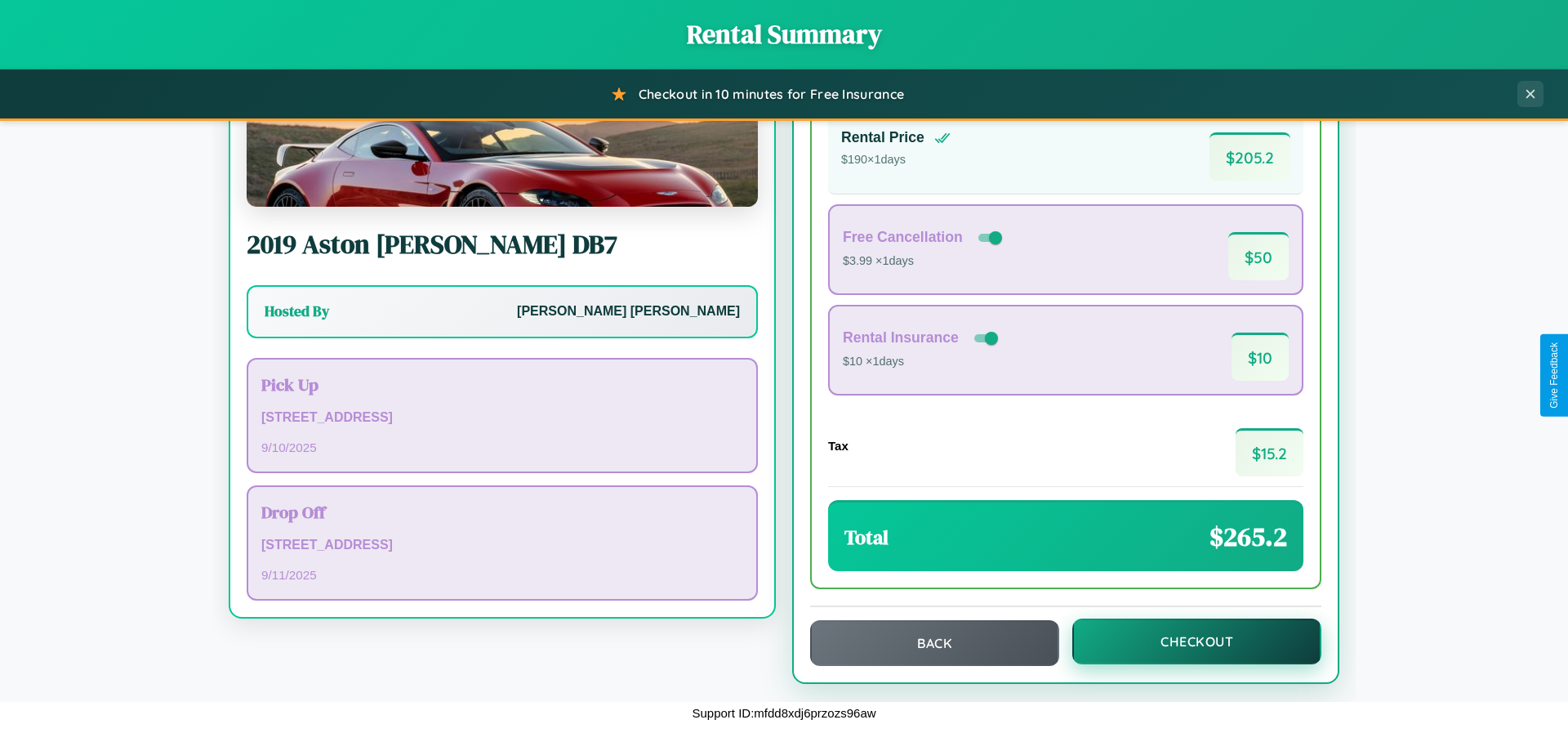
click at [1186, 642] on button "Checkout" at bounding box center [1196, 642] width 249 height 46
